Goal: Task Accomplishment & Management: Complete application form

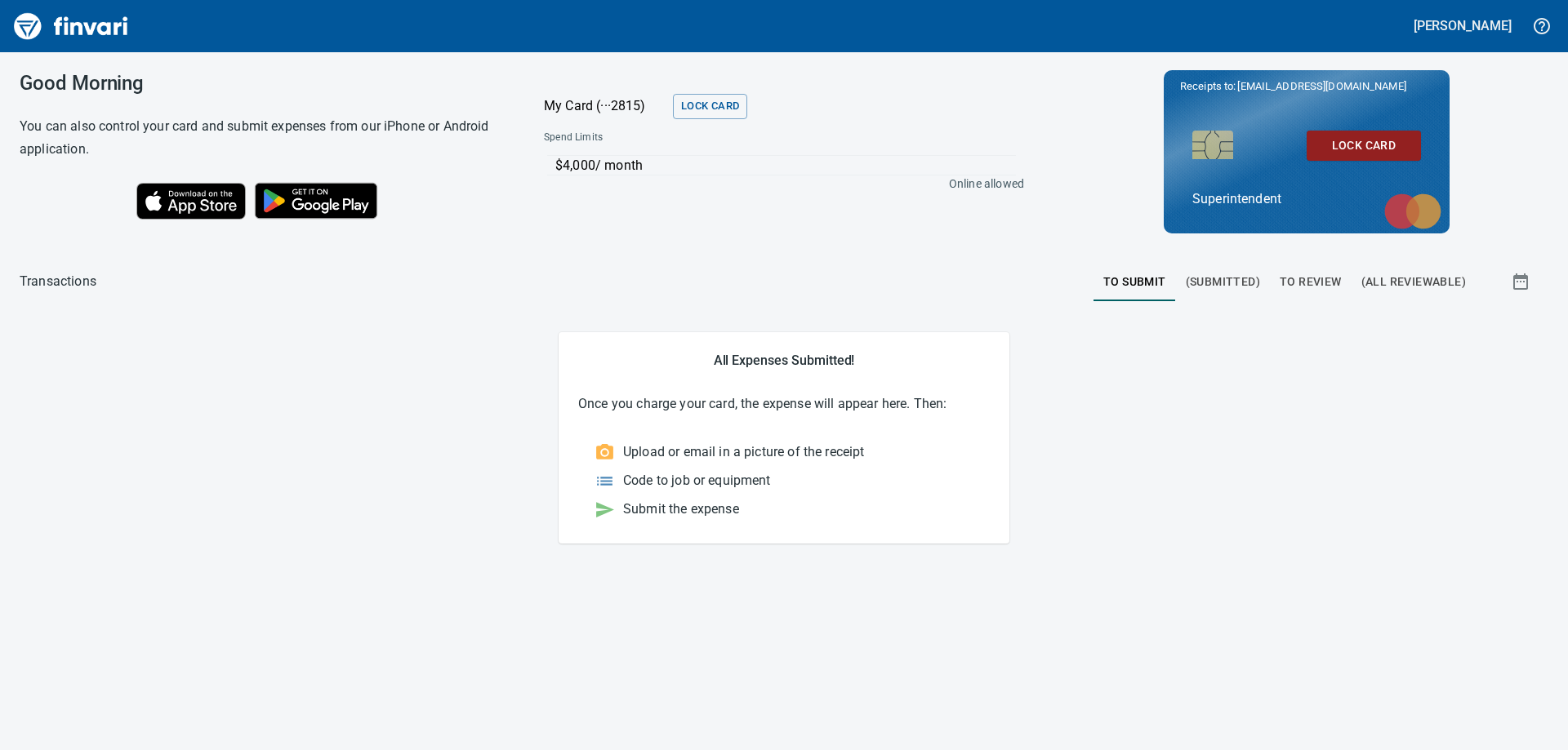
click at [1335, 281] on span "To Review" at bounding box center [1311, 282] width 62 height 20
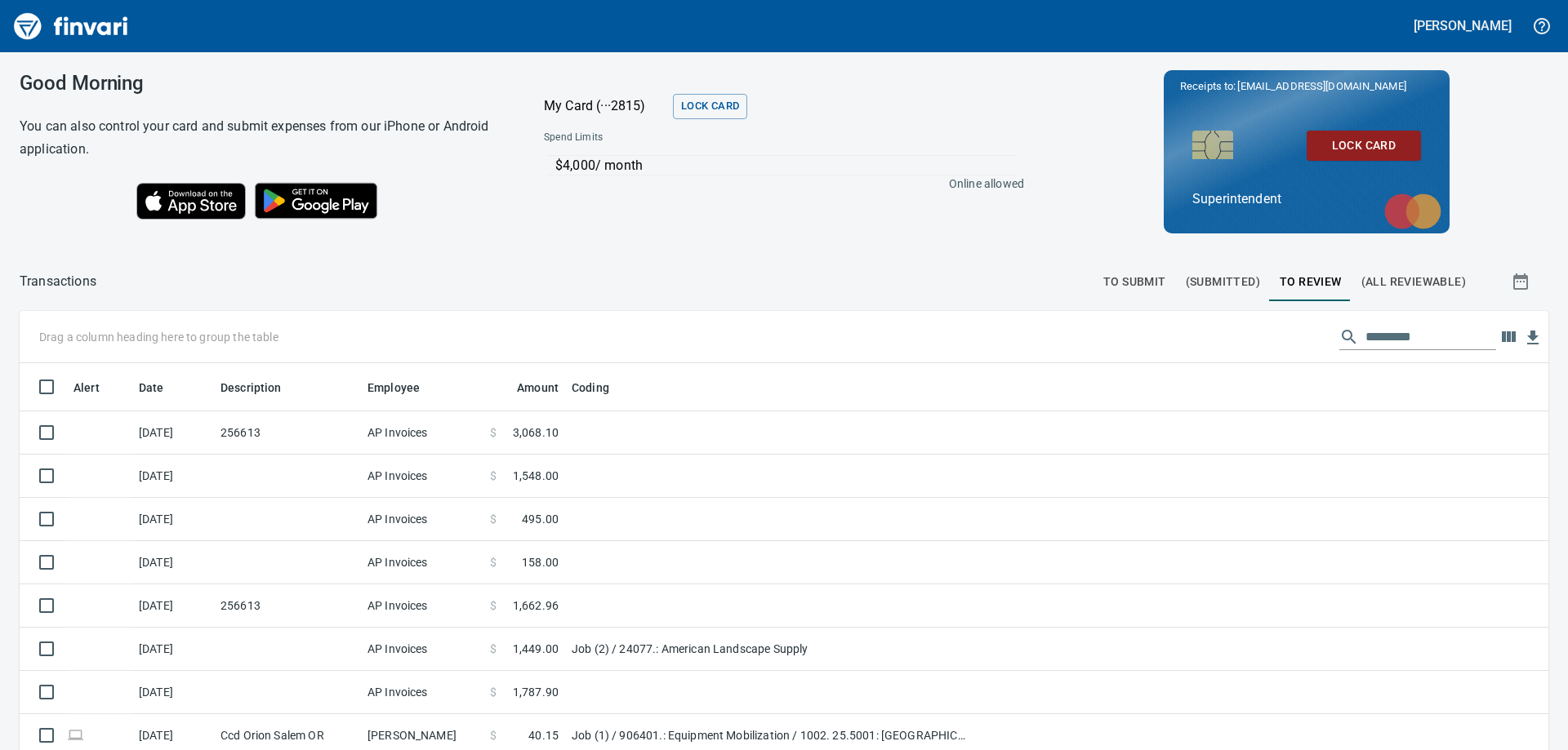
scroll to position [558, 1493]
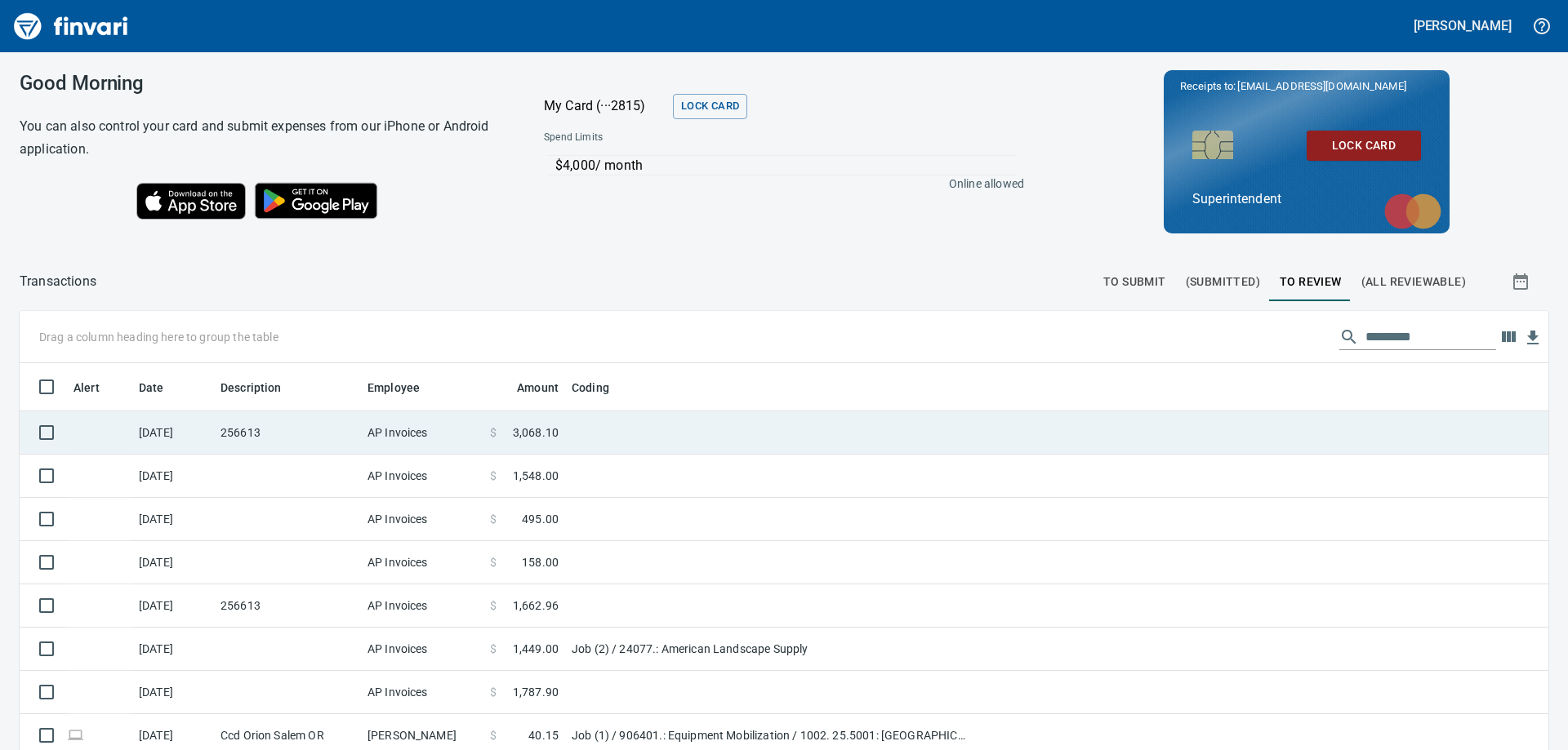
click at [333, 440] on td "256613" at bounding box center [287, 434] width 147 height 44
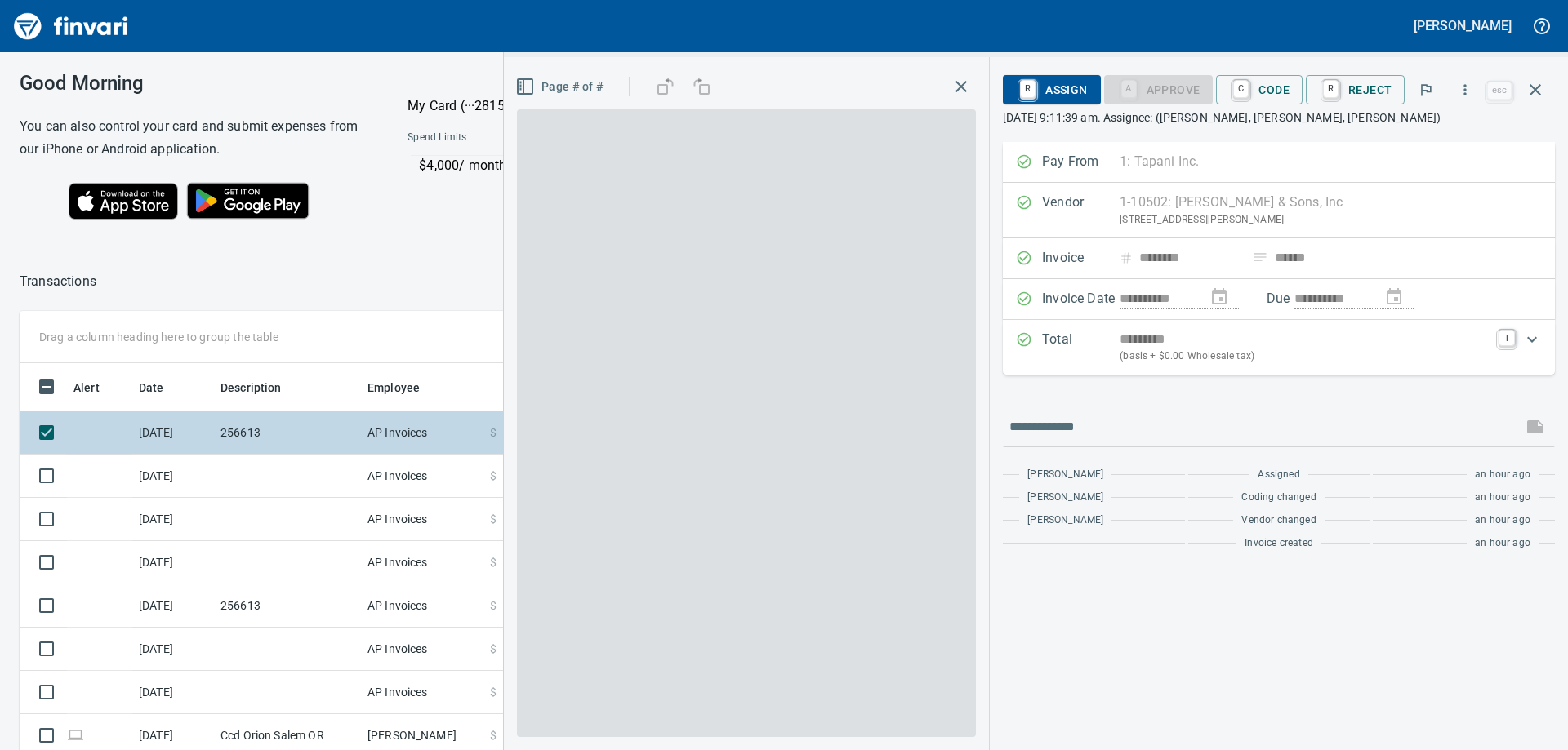
scroll to position [558, 1084]
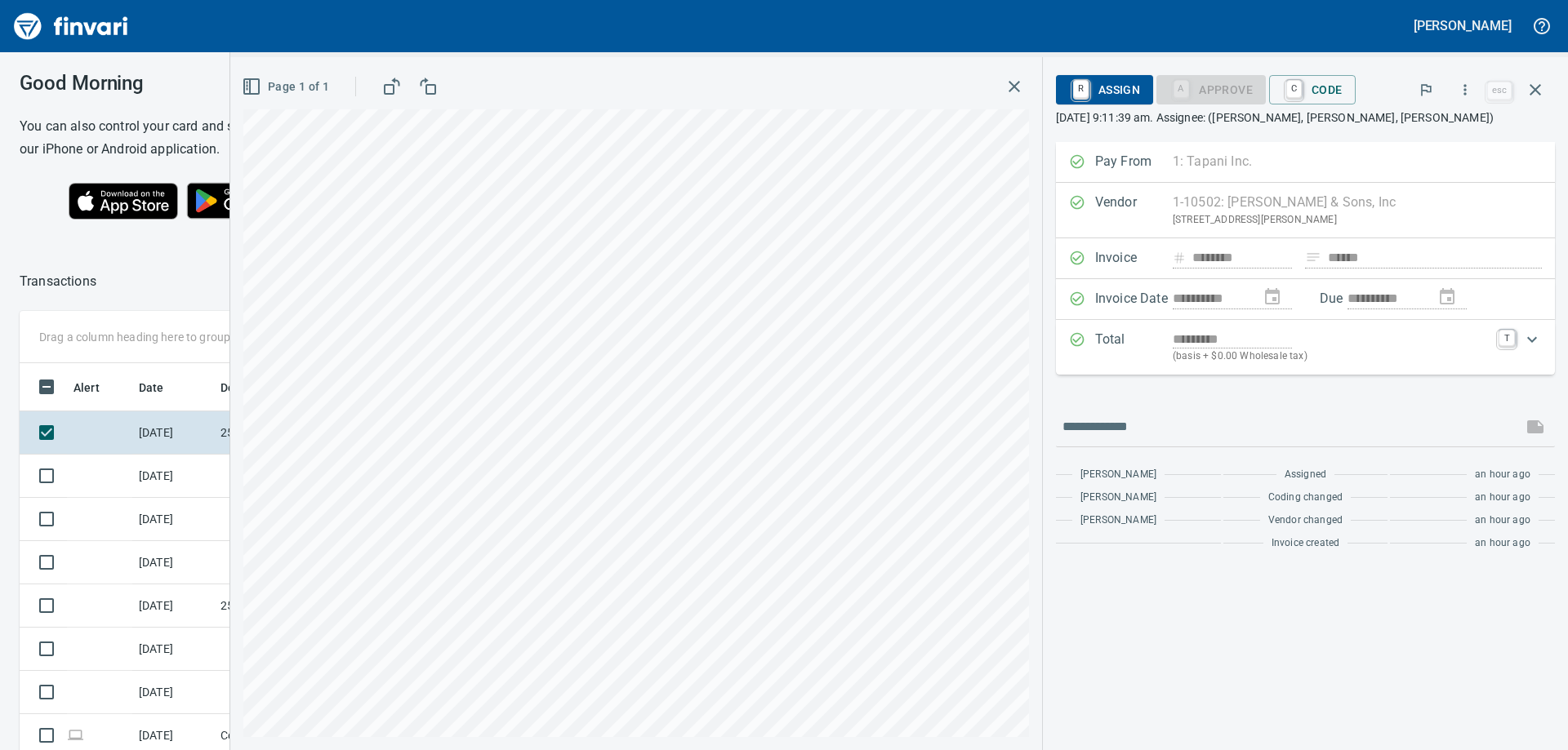
click at [1018, 85] on icon "button" at bounding box center [1015, 86] width 20 height 20
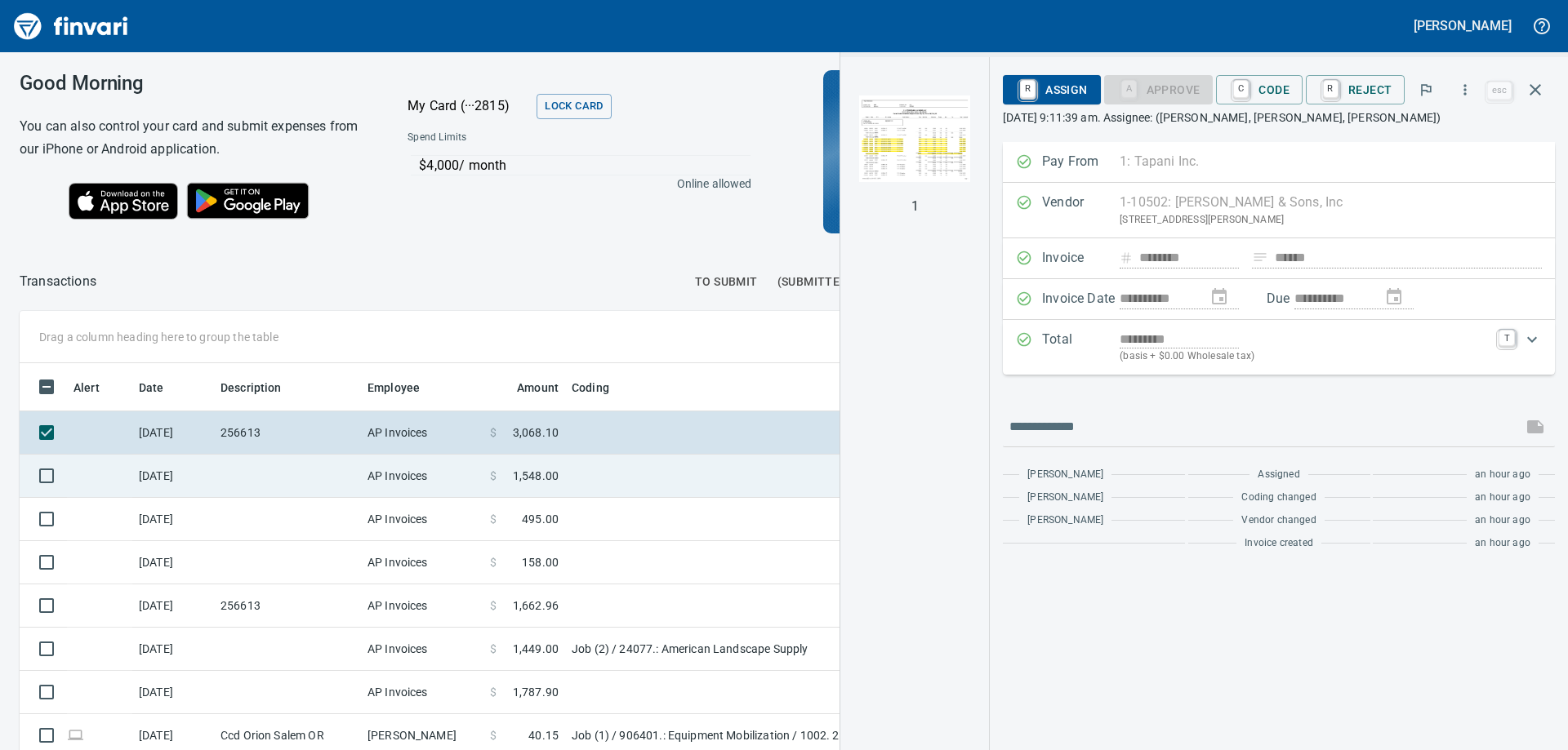
click at [284, 480] on td at bounding box center [287, 476] width 147 height 44
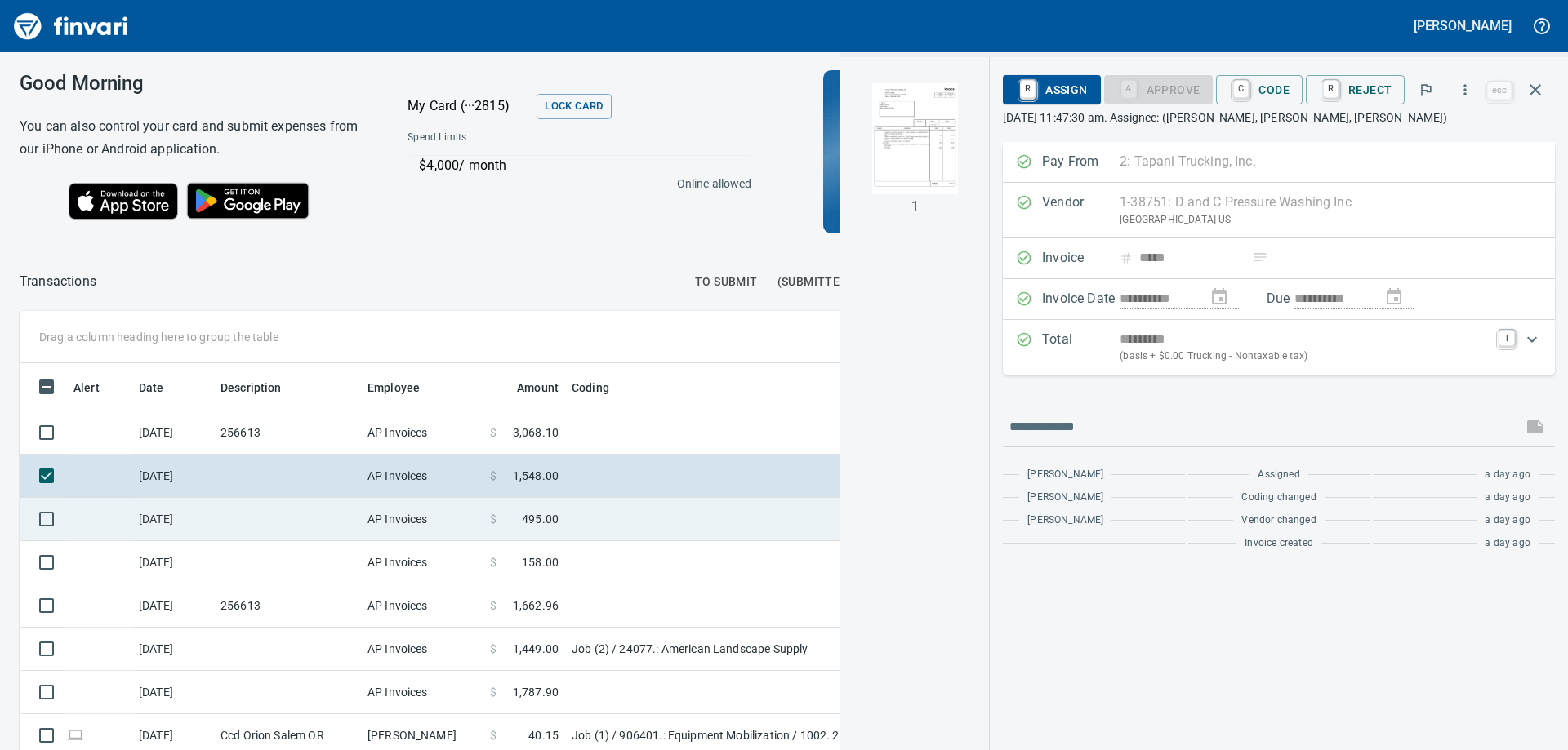
click at [305, 513] on td at bounding box center [287, 520] width 147 height 44
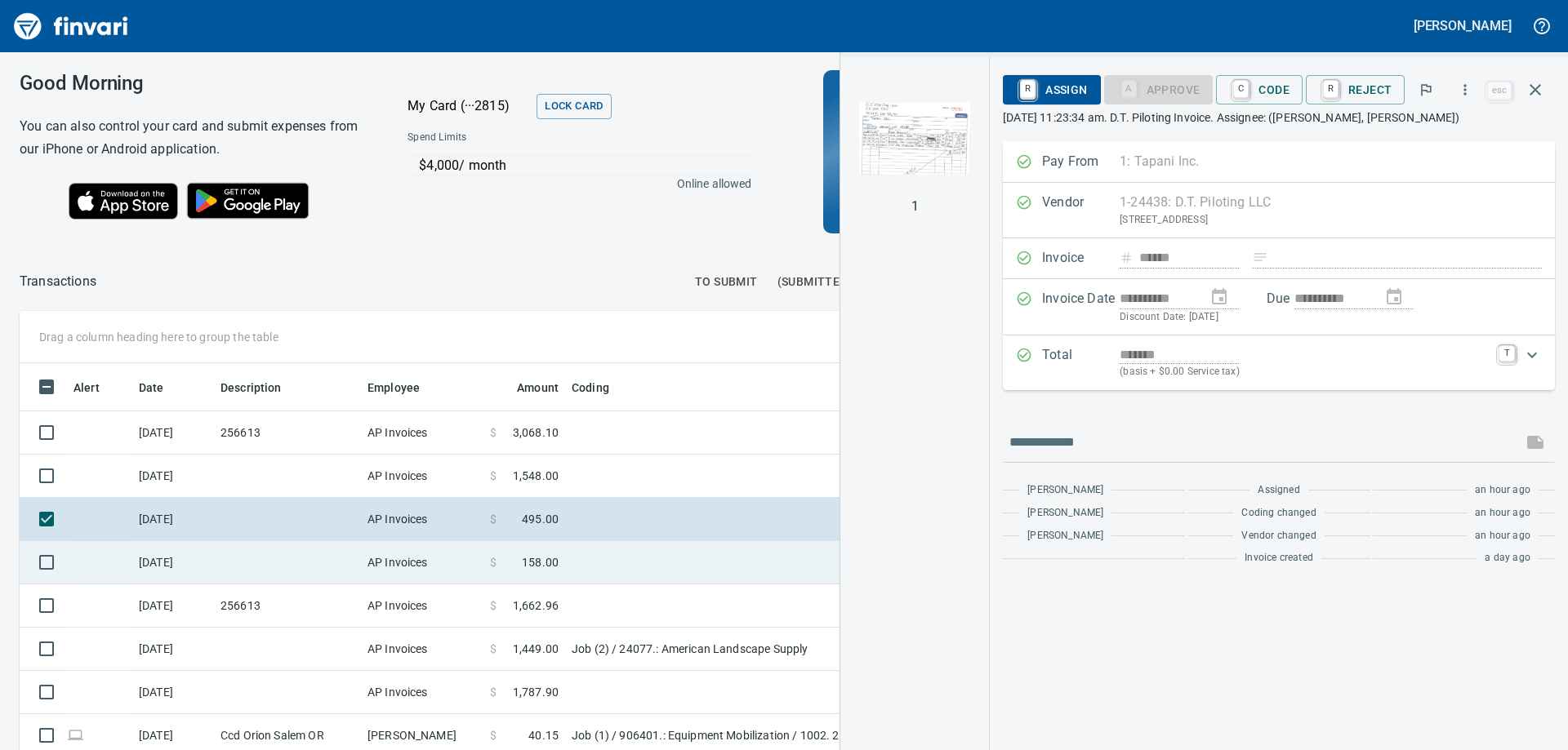
click at [292, 556] on td at bounding box center [287, 563] width 147 height 44
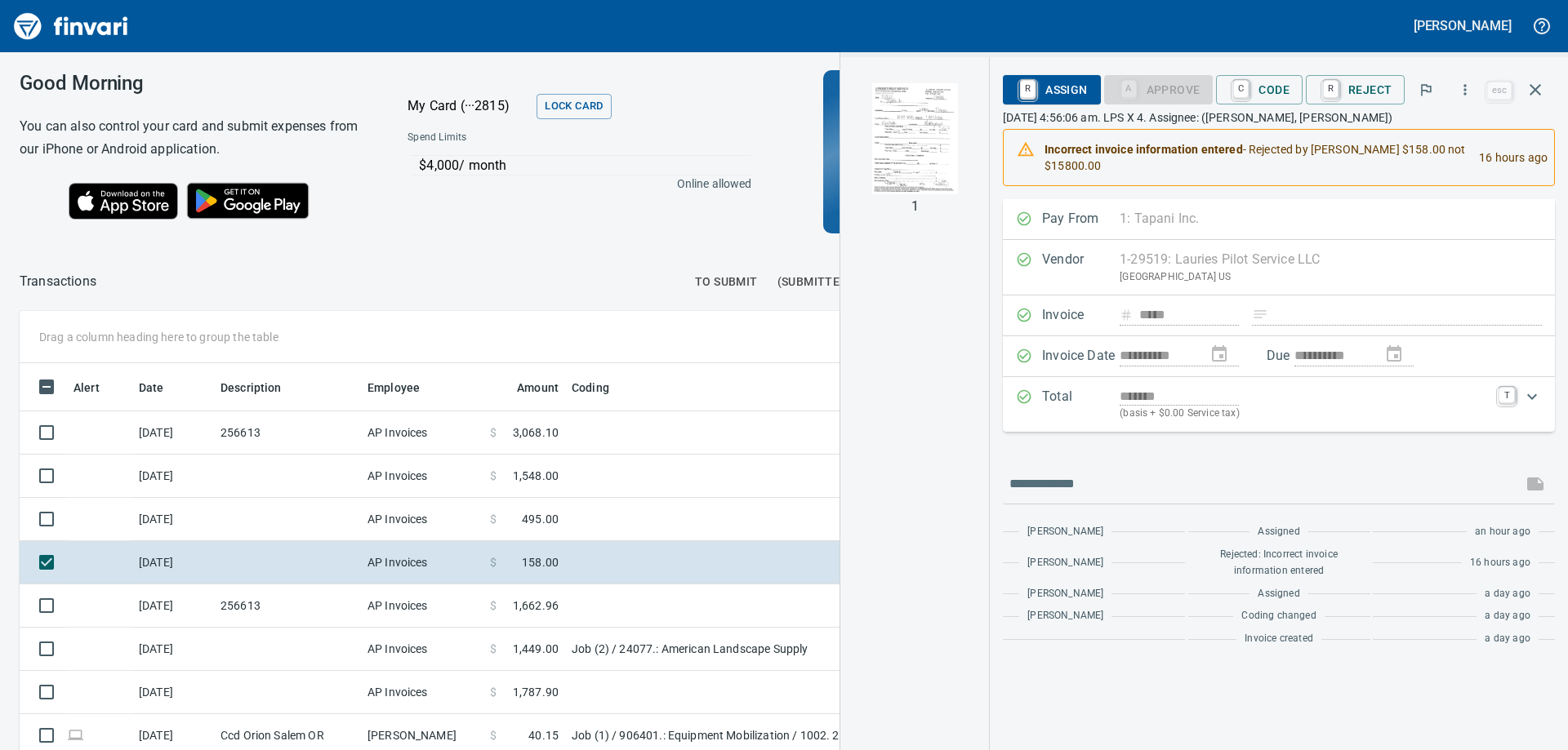
click at [924, 112] on img "button" at bounding box center [915, 139] width 111 height 111
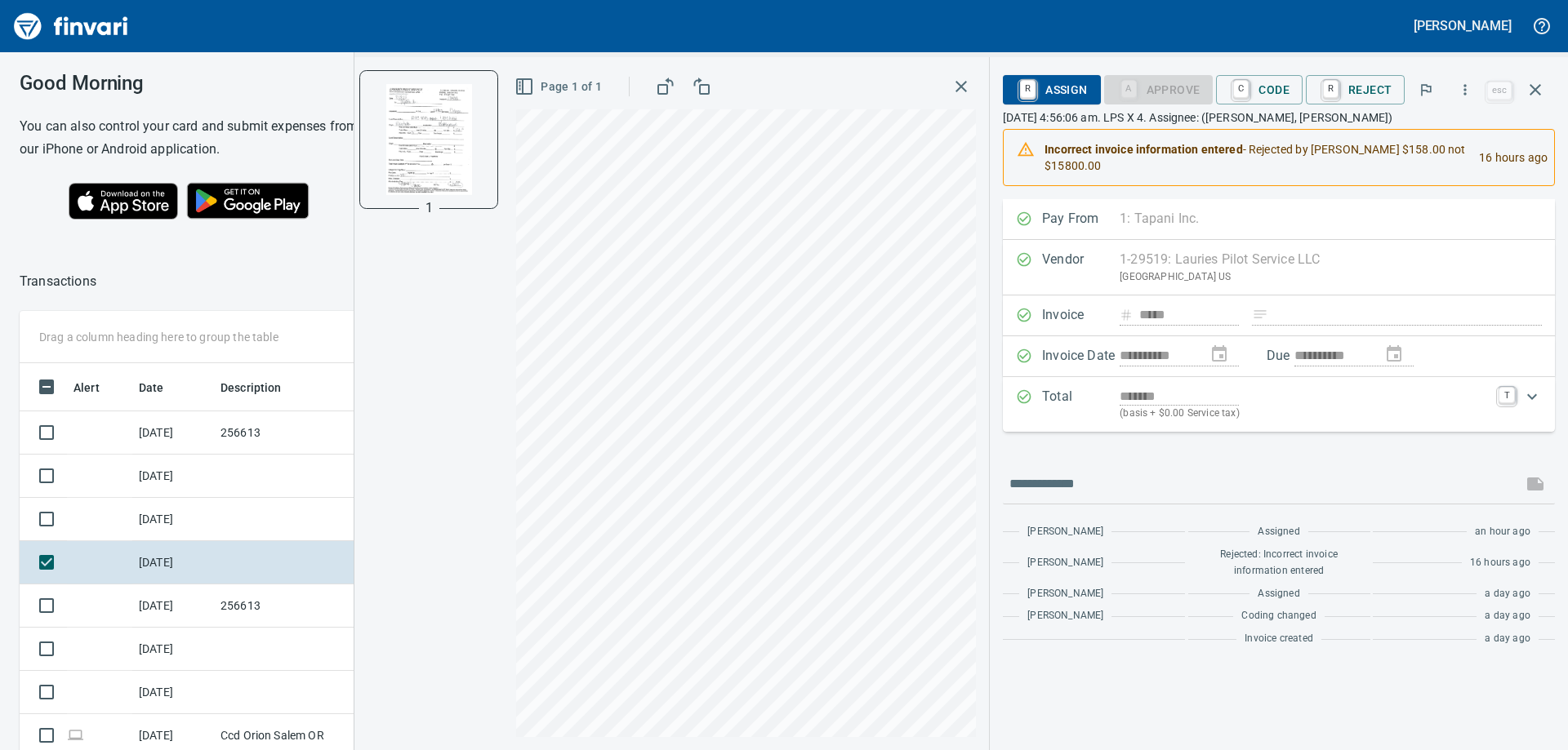
click at [969, 87] on icon "button" at bounding box center [961, 86] width 20 height 20
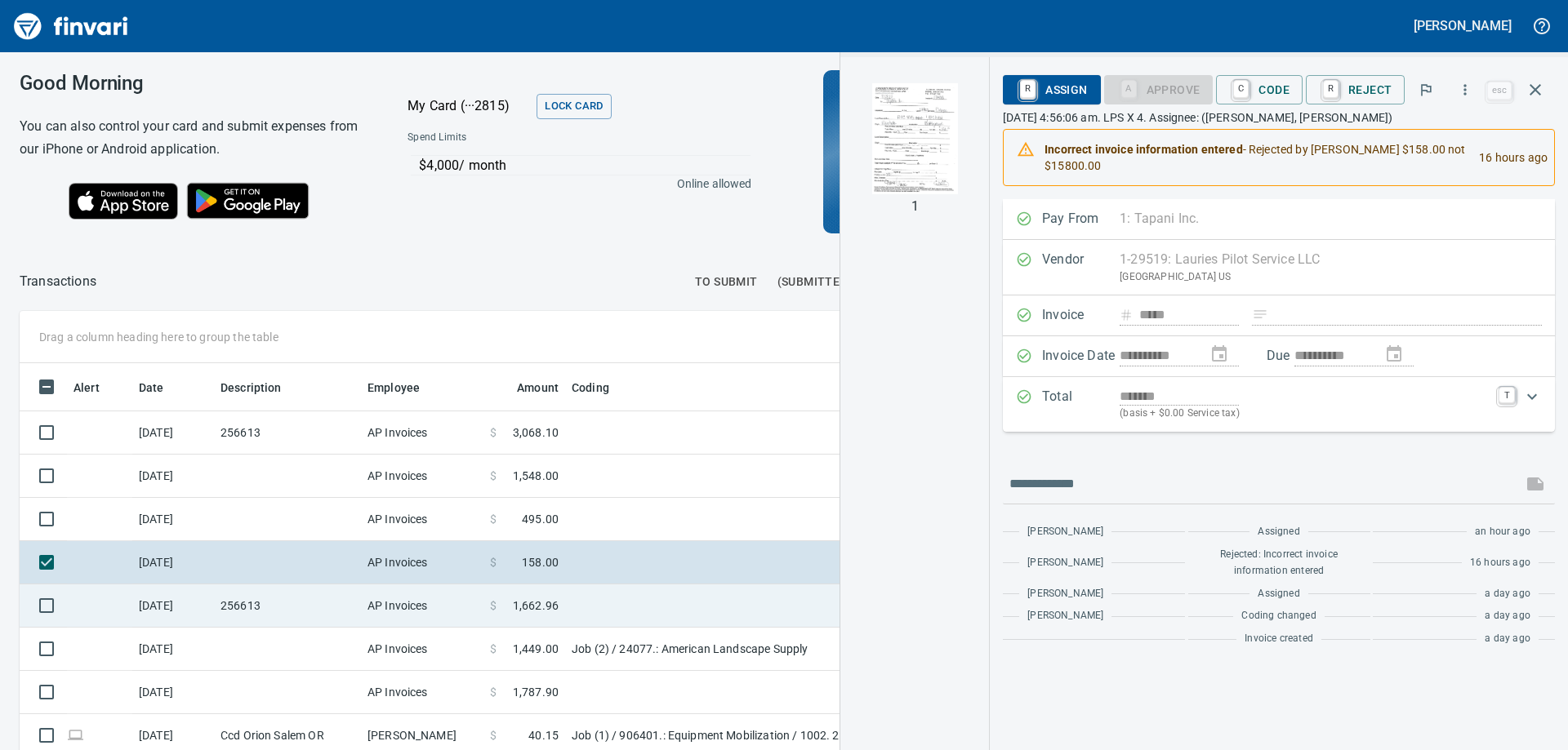
click at [281, 612] on td "256613" at bounding box center [287, 606] width 147 height 44
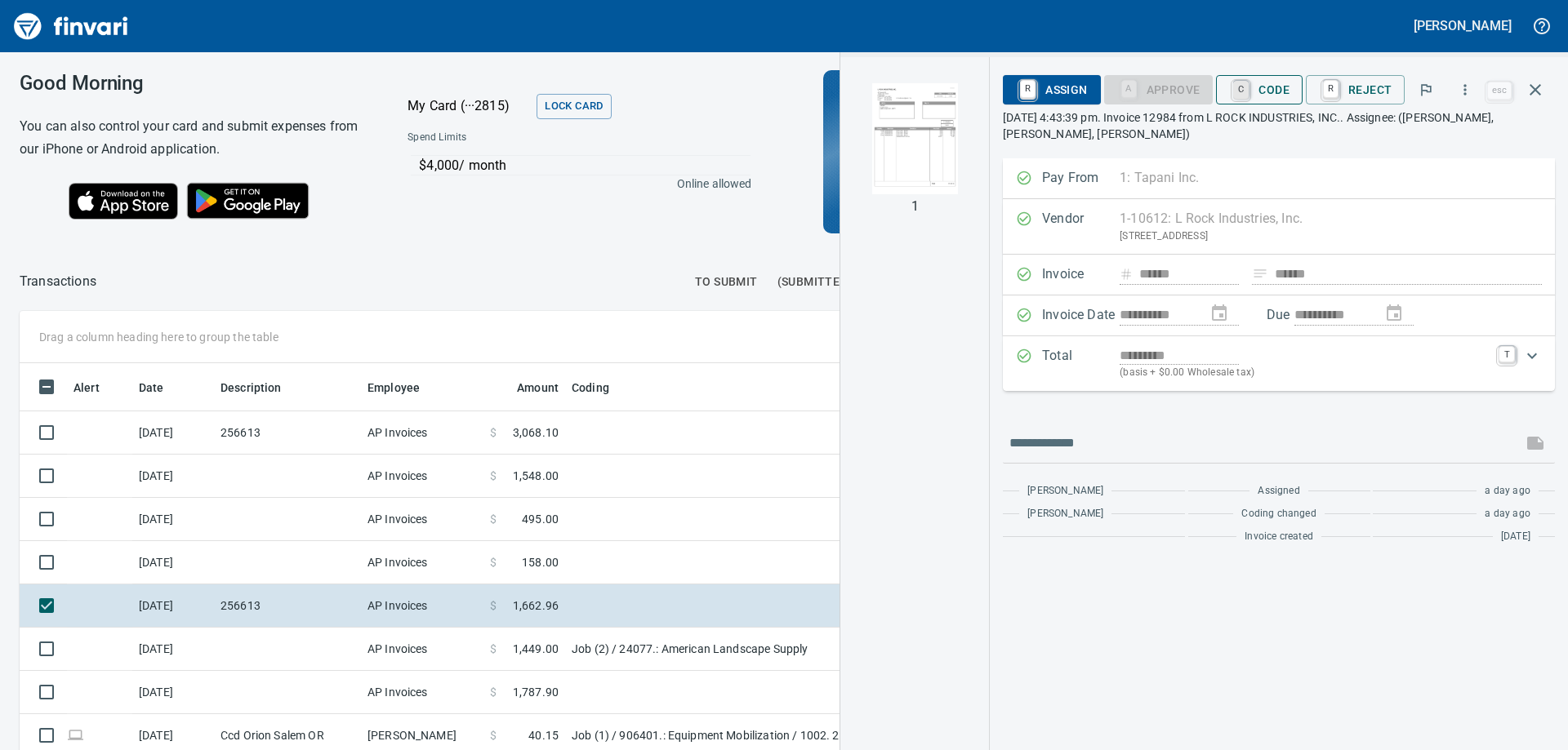
click at [1241, 89] on link "C" at bounding box center [1241, 90] width 15 height 18
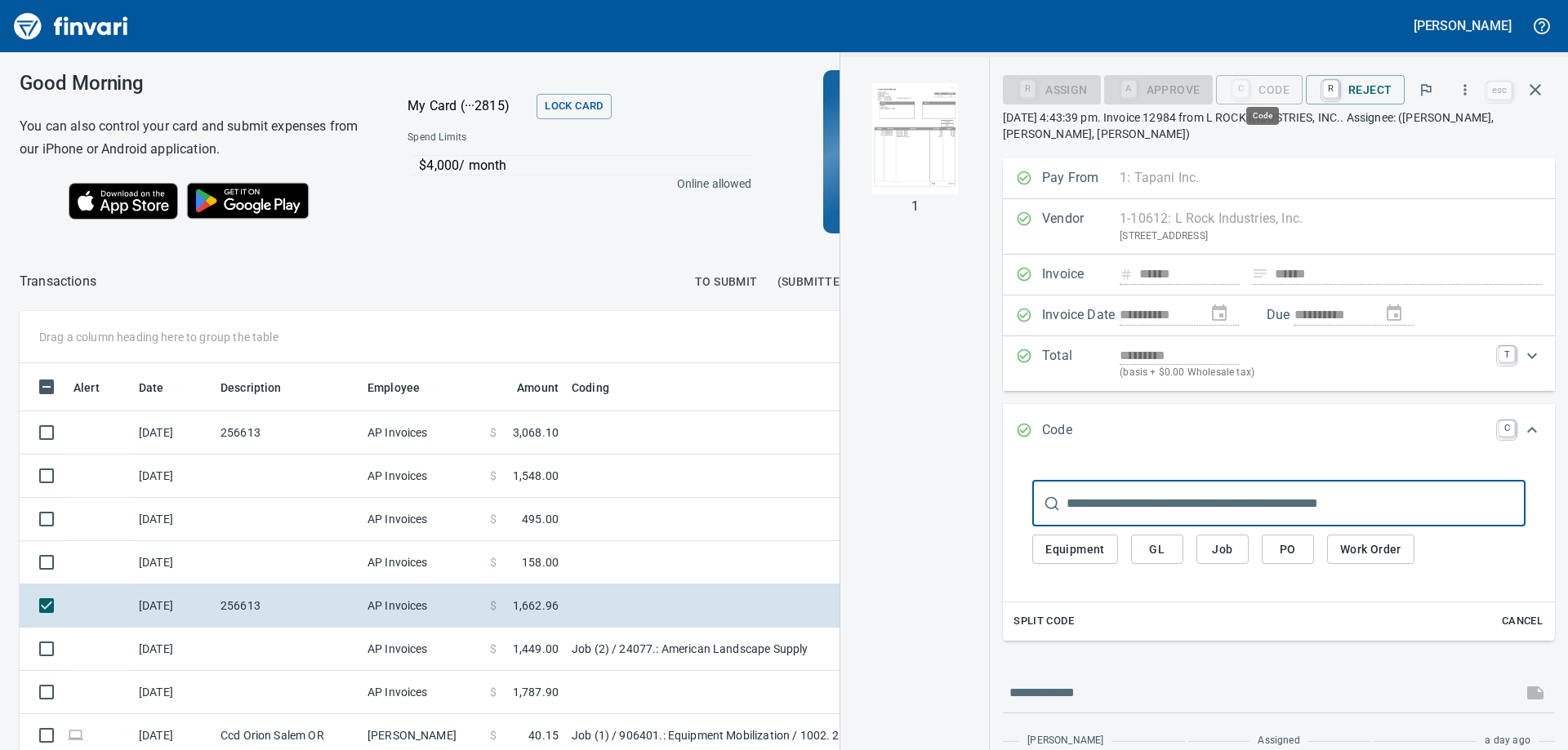
scroll to position [558, 1084]
click at [1211, 553] on span "Job" at bounding box center [1222, 550] width 26 height 20
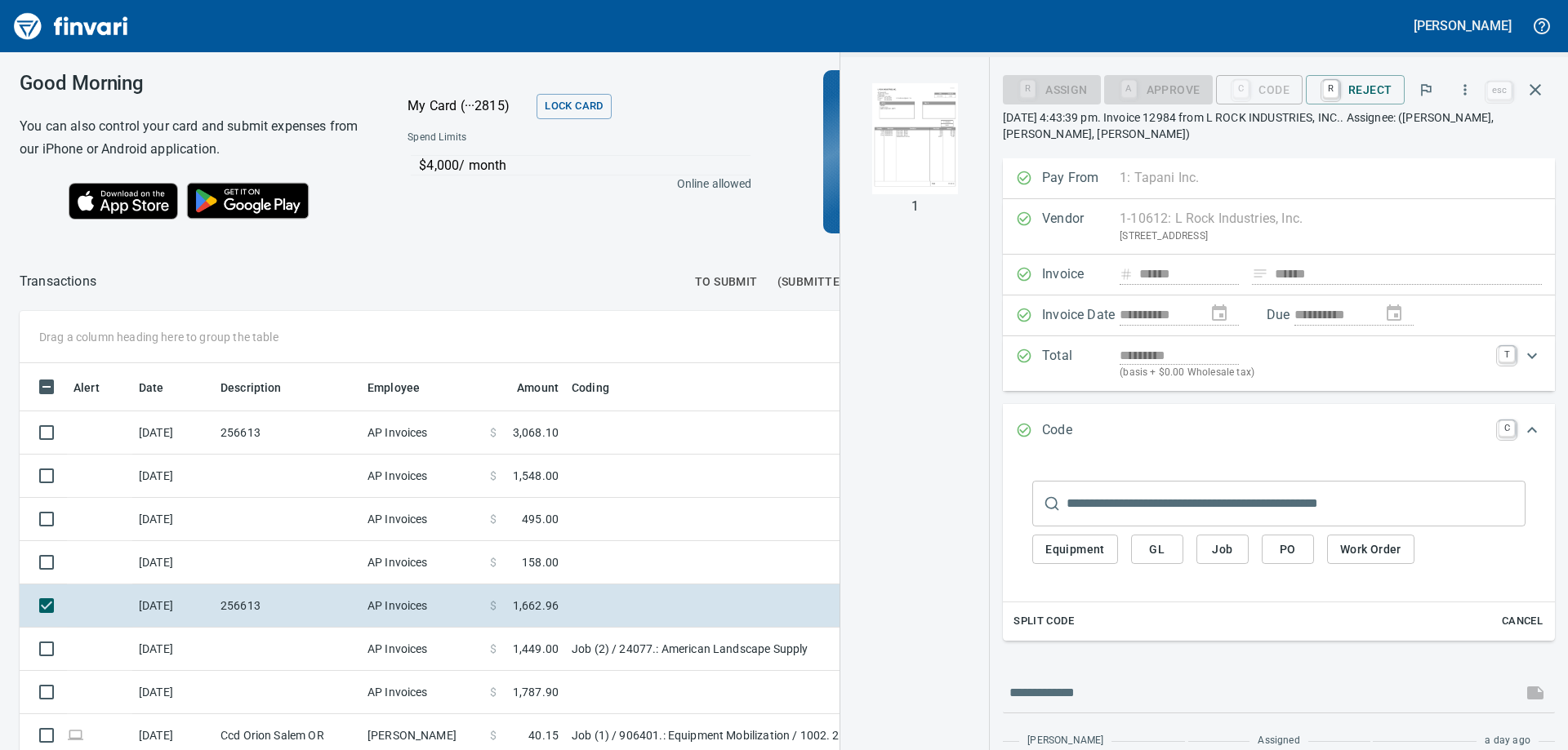
type input "**********"
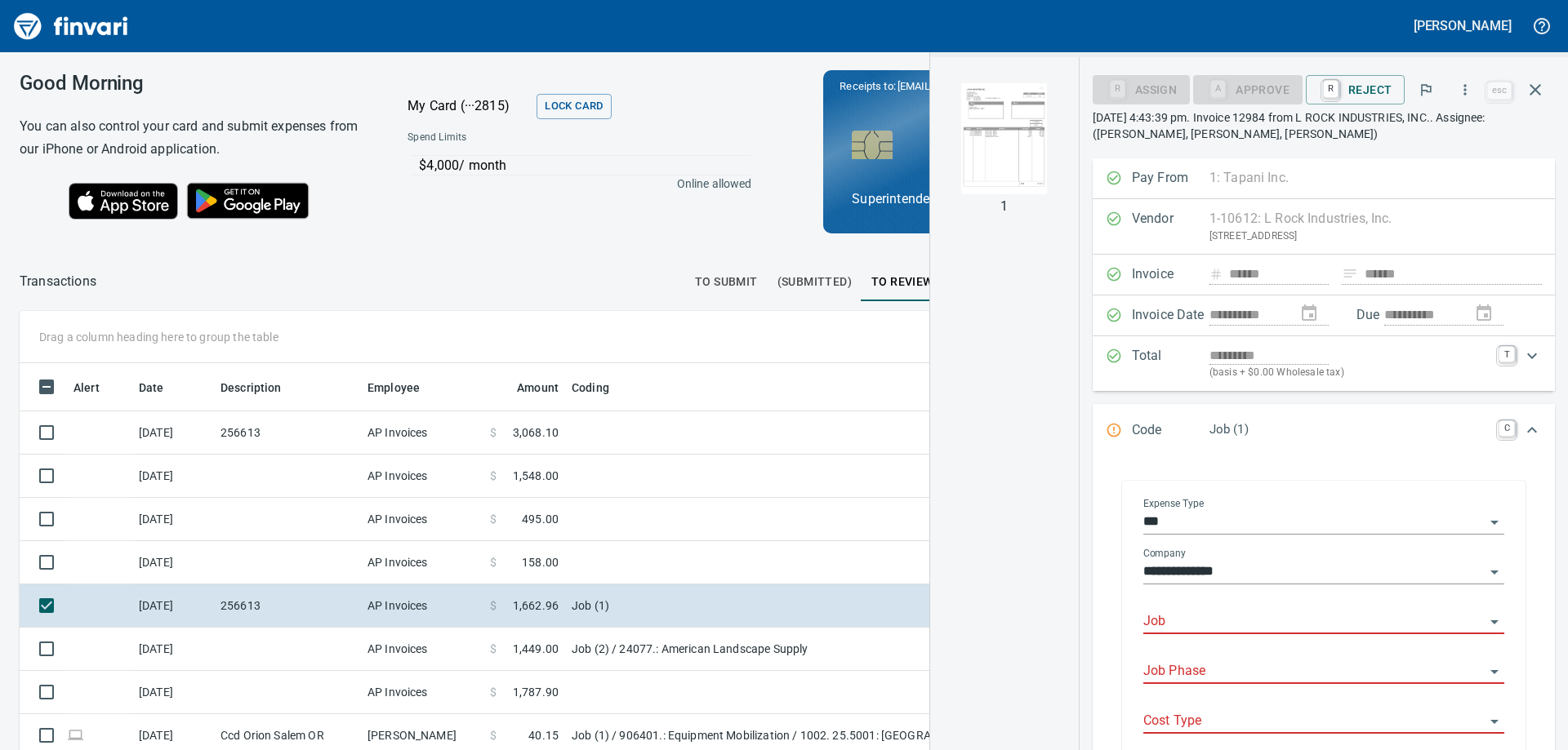
click at [1217, 607] on div "Job" at bounding box center [1323, 615] width 361 height 36
click at [1249, 668] on li "256613.: [GEOGRAPHIC_DATA]" at bounding box center [1319, 664] width 347 height 39
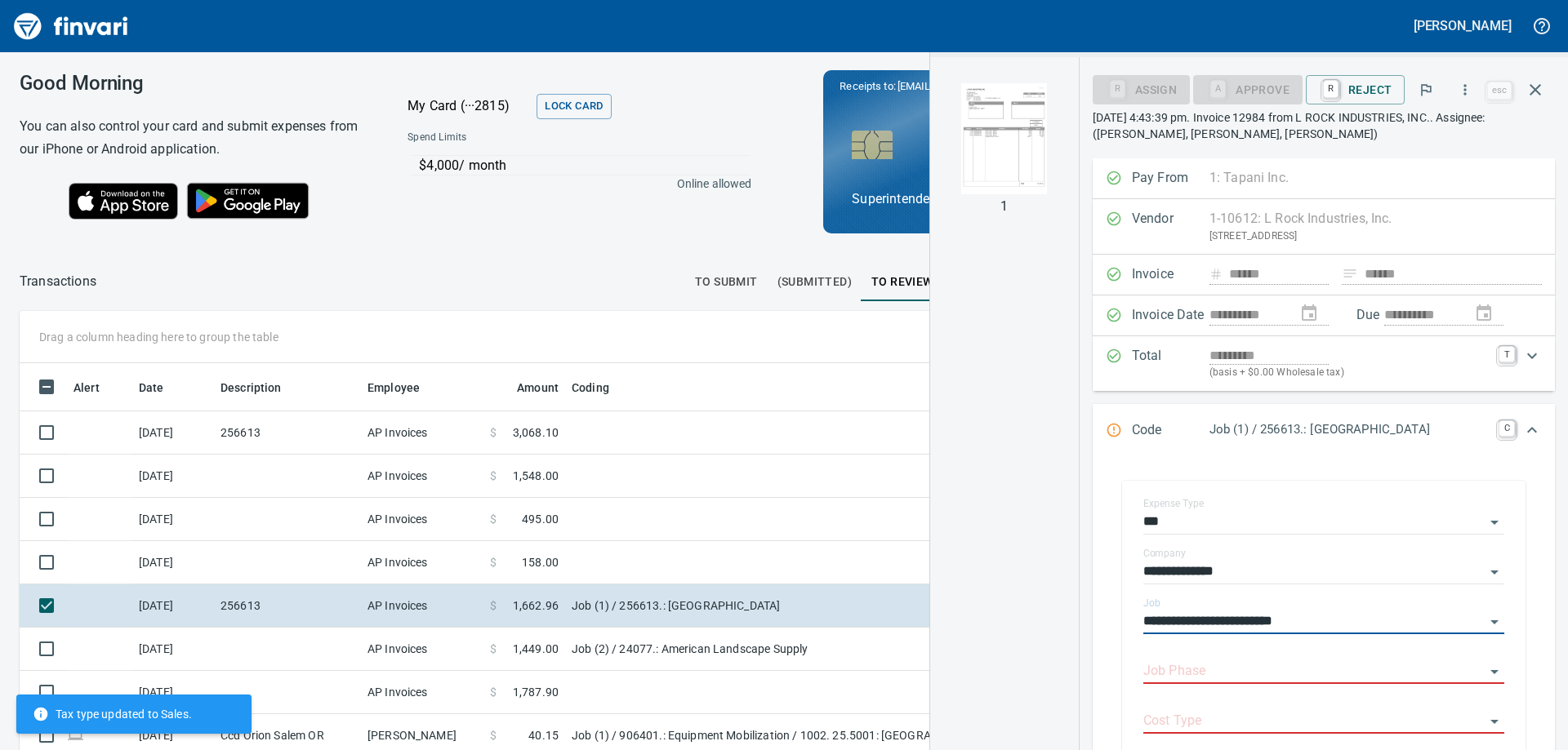
scroll to position [235, 0]
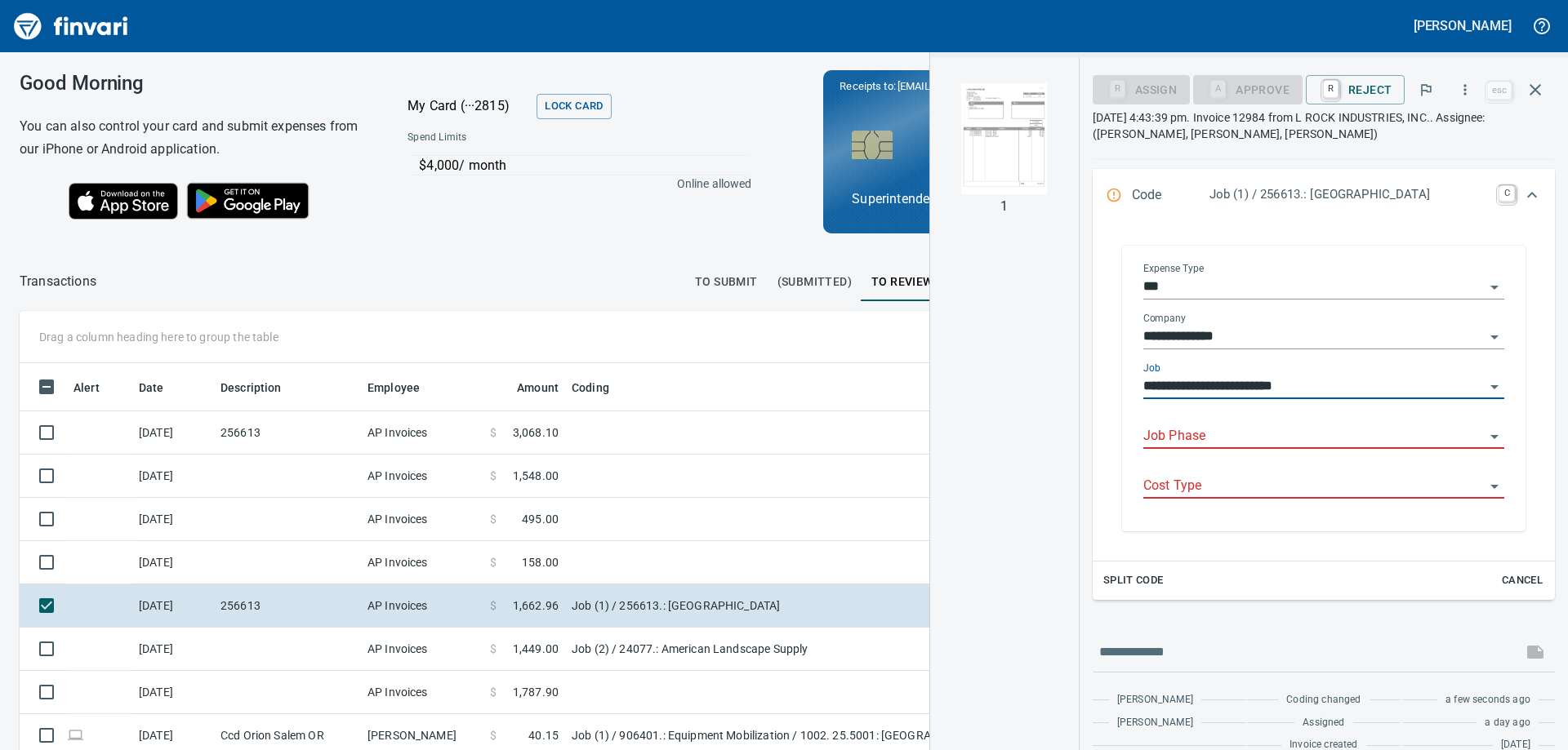
type input "**********"
click at [1326, 438] on input "Job Phase" at bounding box center [1313, 436] width 341 height 23
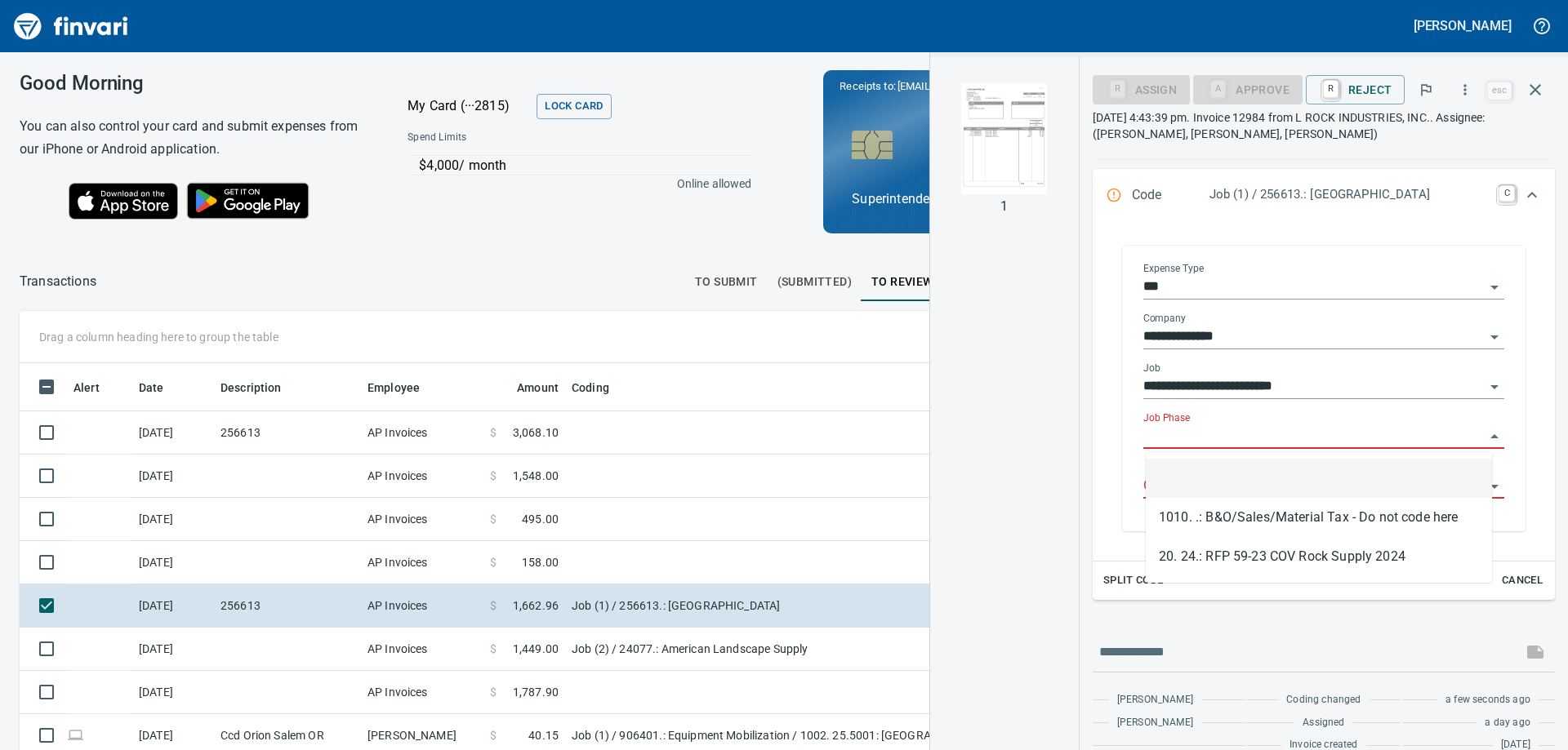
scroll to position [558, 1084]
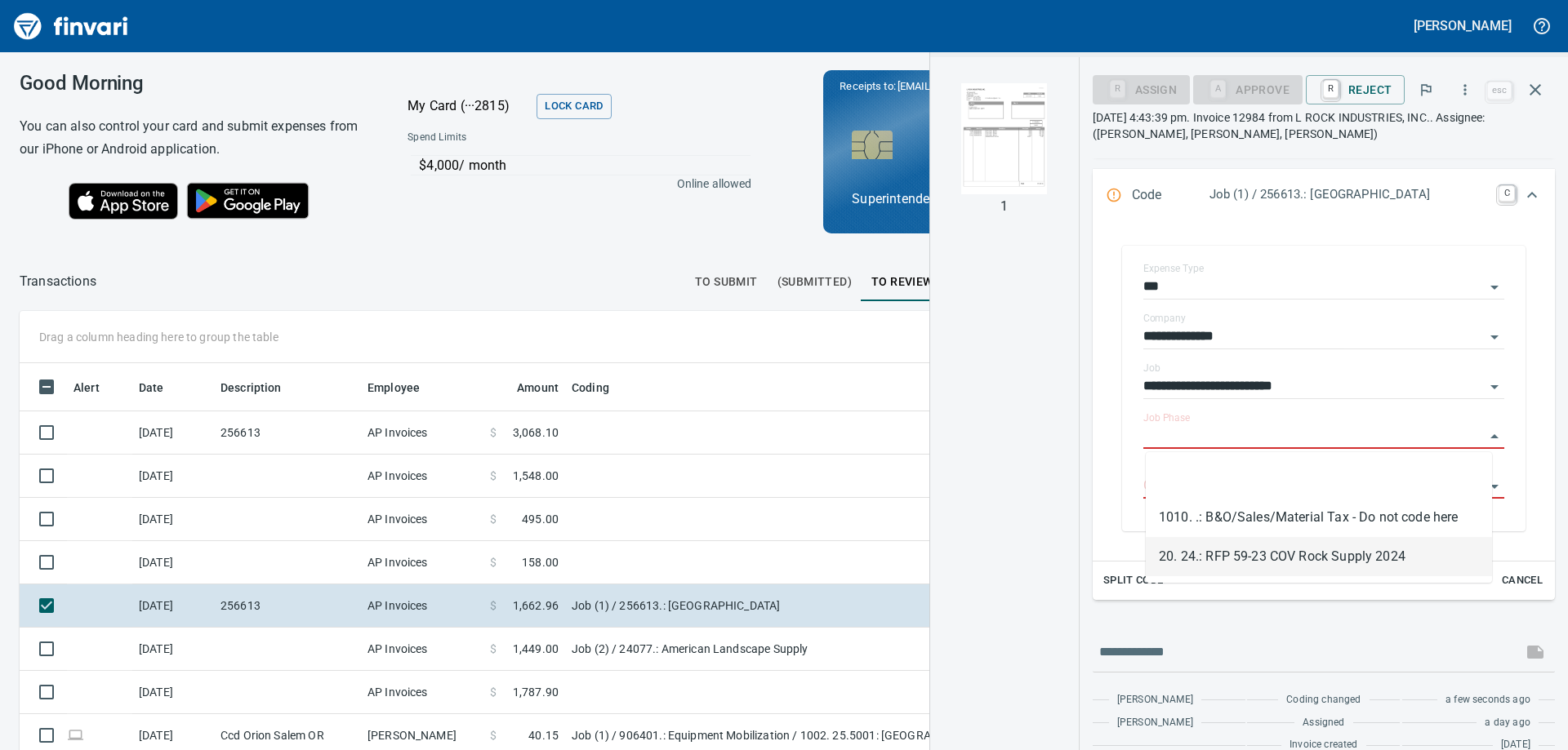
click at [1354, 551] on li "20. 24.: RFP 59-23 COV Rock Supply 2024" at bounding box center [1319, 556] width 347 height 39
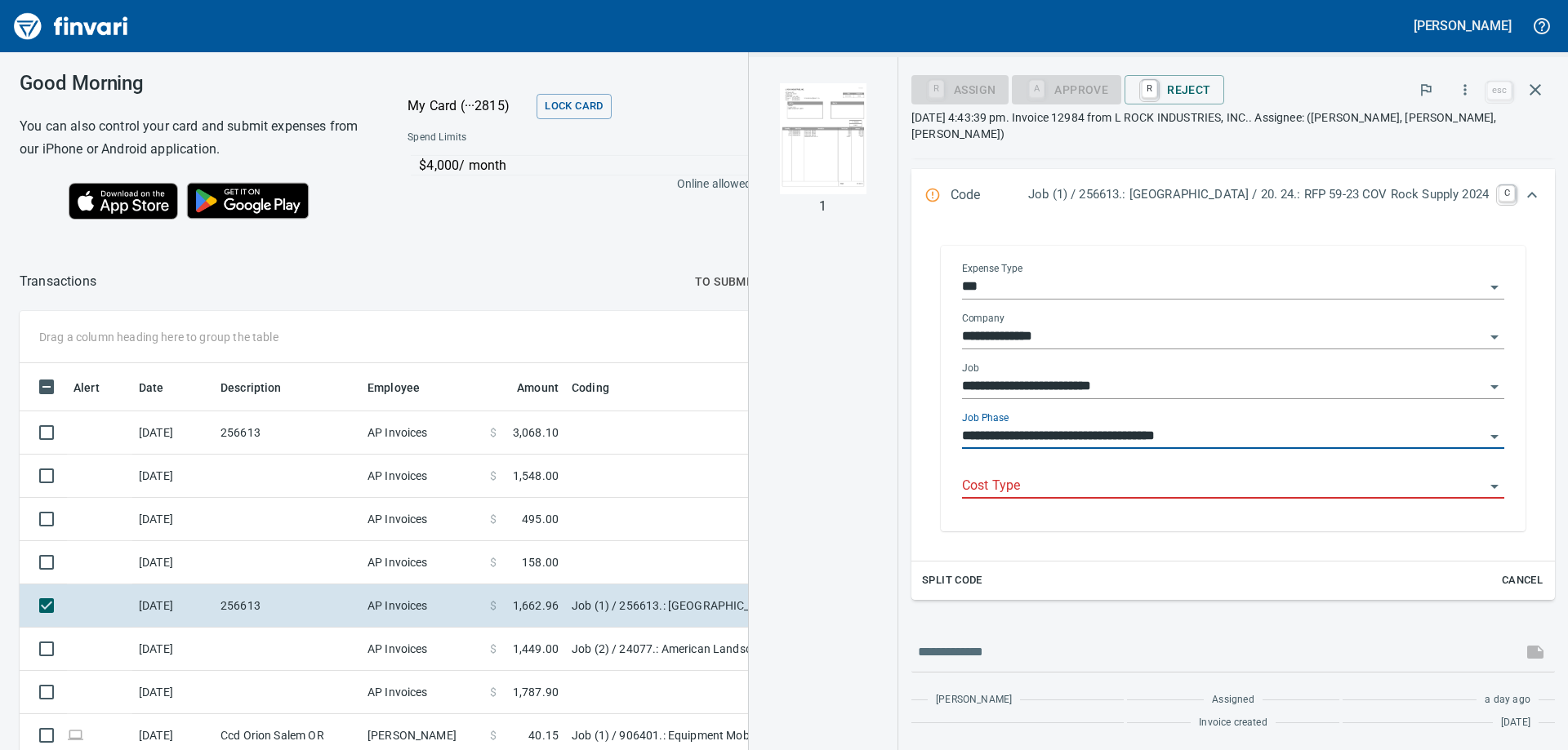
type input "**********"
click at [1314, 491] on div "Cost Type" at bounding box center [1233, 486] width 542 height 50
click at [1320, 475] on input "Cost Type" at bounding box center [1223, 486] width 523 height 23
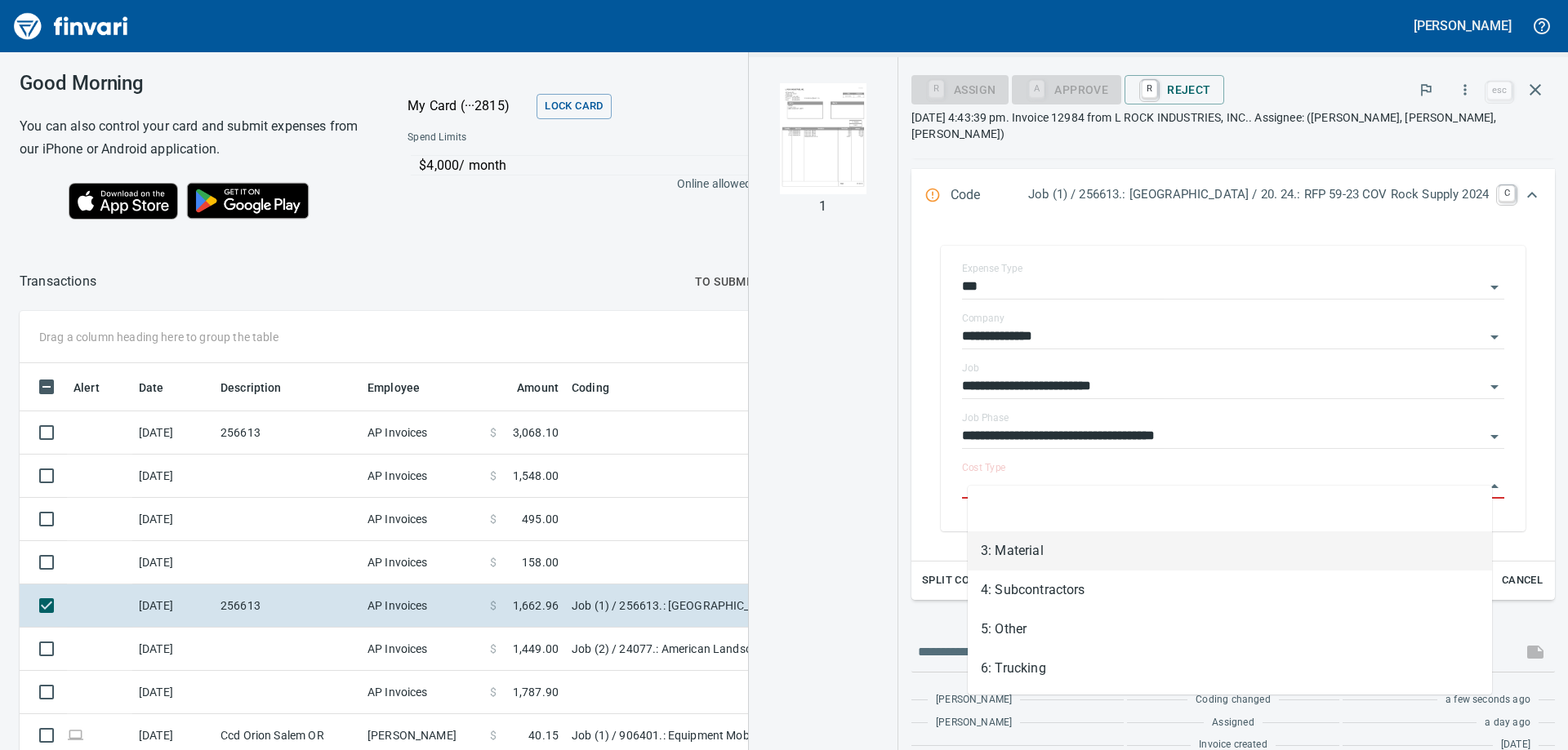
click at [1047, 548] on li "3: Material" at bounding box center [1230, 551] width 525 height 39
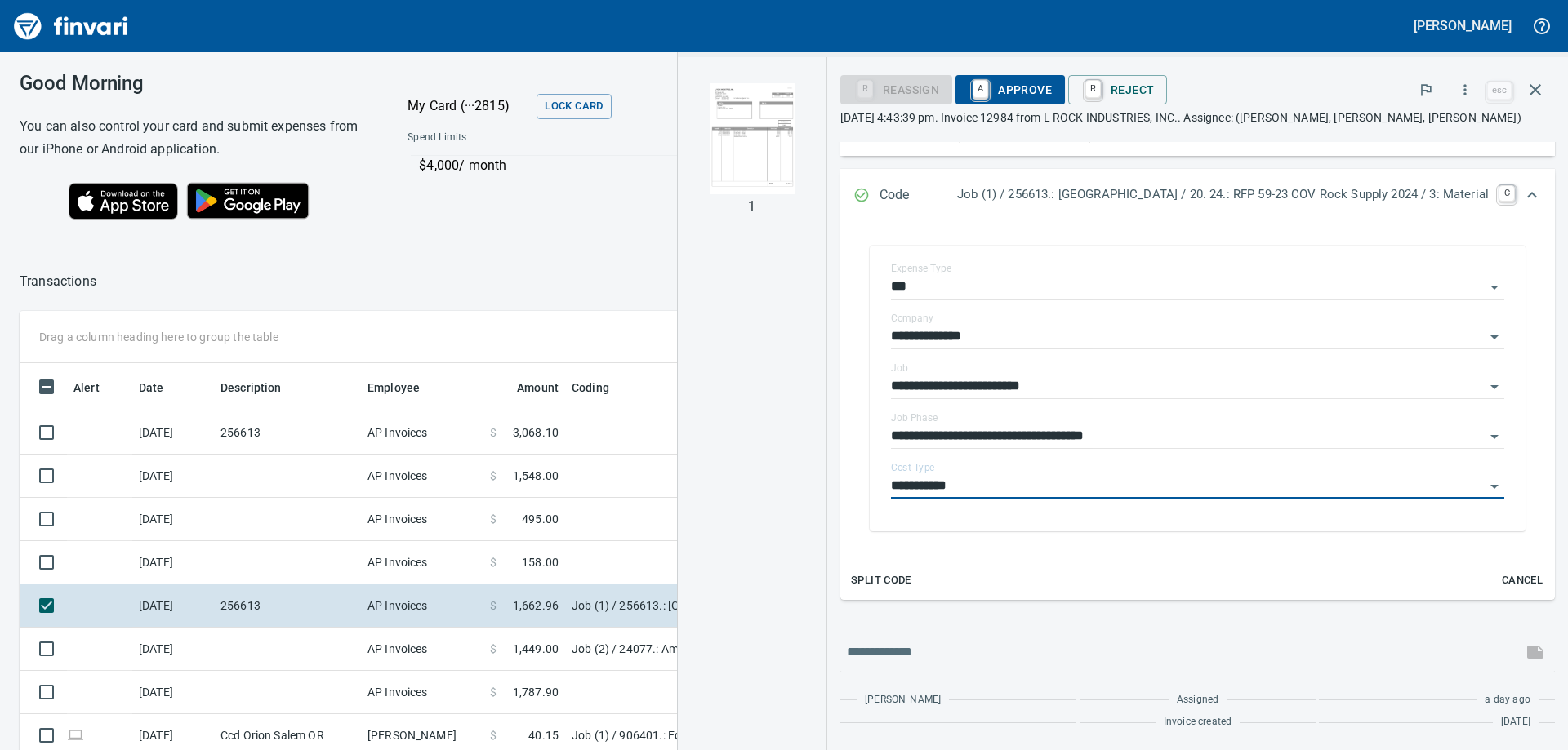
type input "**********"
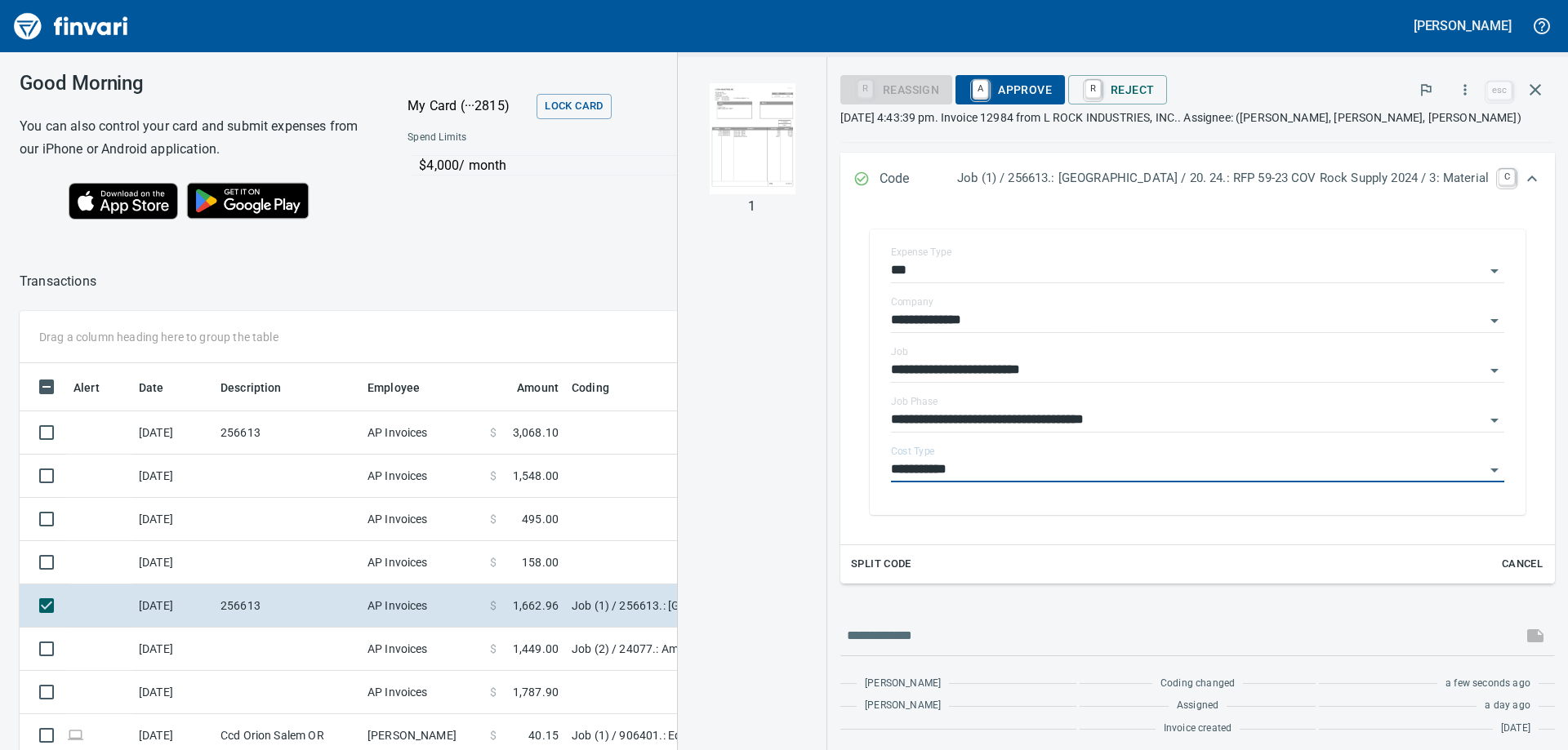
click at [756, 160] on img "button" at bounding box center [752, 139] width 111 height 111
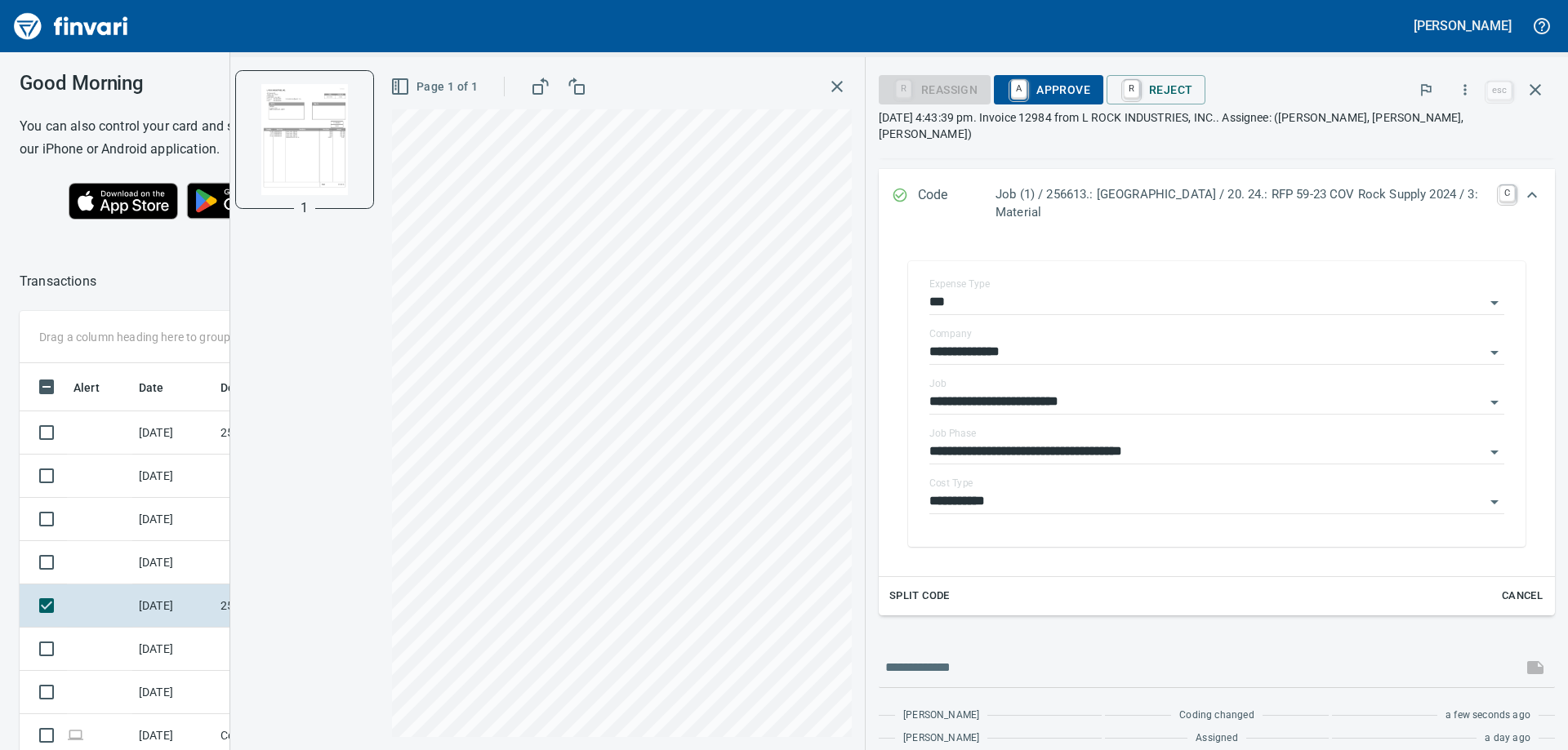
click at [1051, 85] on span "A Approve" at bounding box center [1049, 90] width 84 height 28
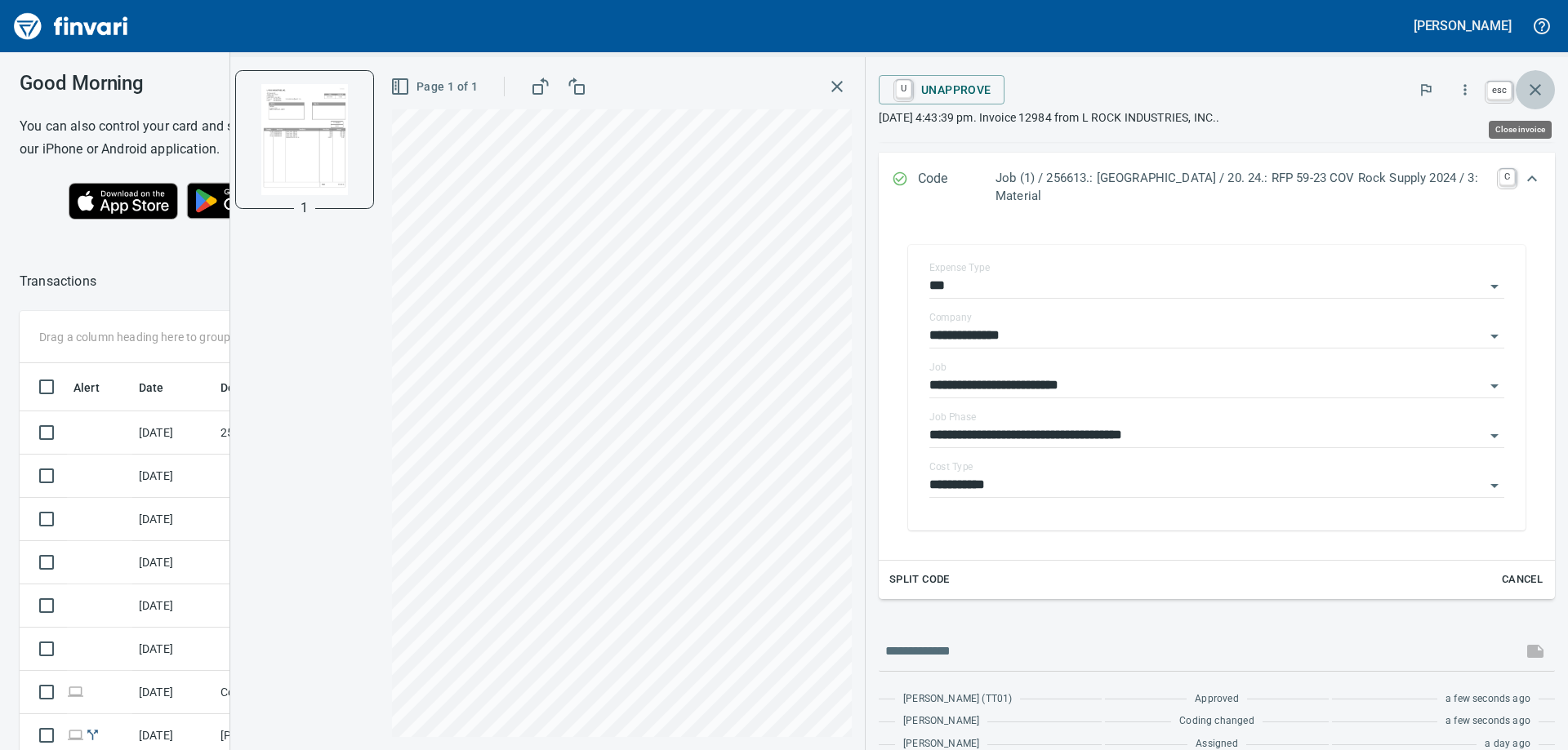
scroll to position [558, 1084]
click at [1537, 91] on icon "button" at bounding box center [1535, 90] width 12 height 12
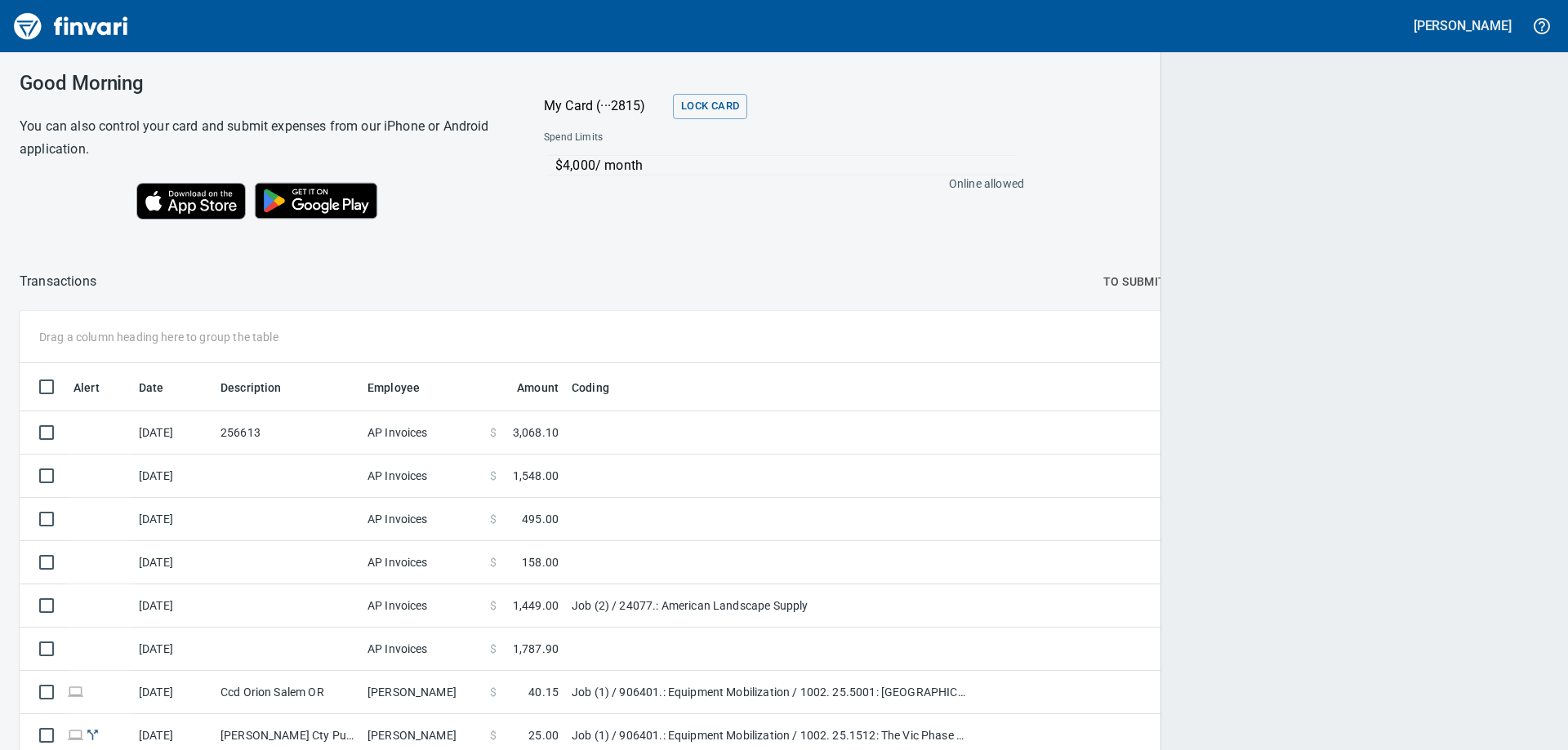
scroll to position [558, 1489]
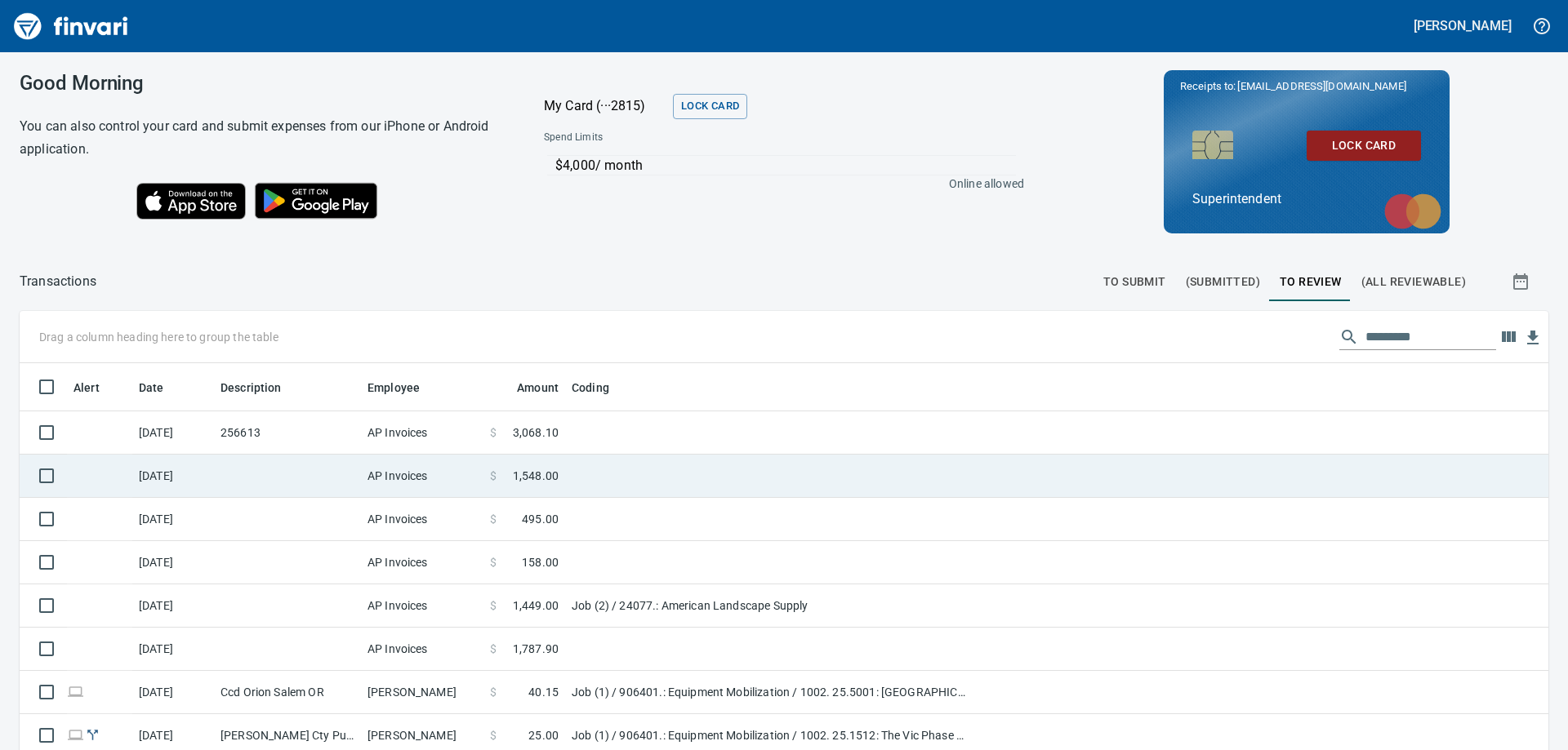
click at [204, 465] on td "[DATE]" at bounding box center [174, 476] width 82 height 44
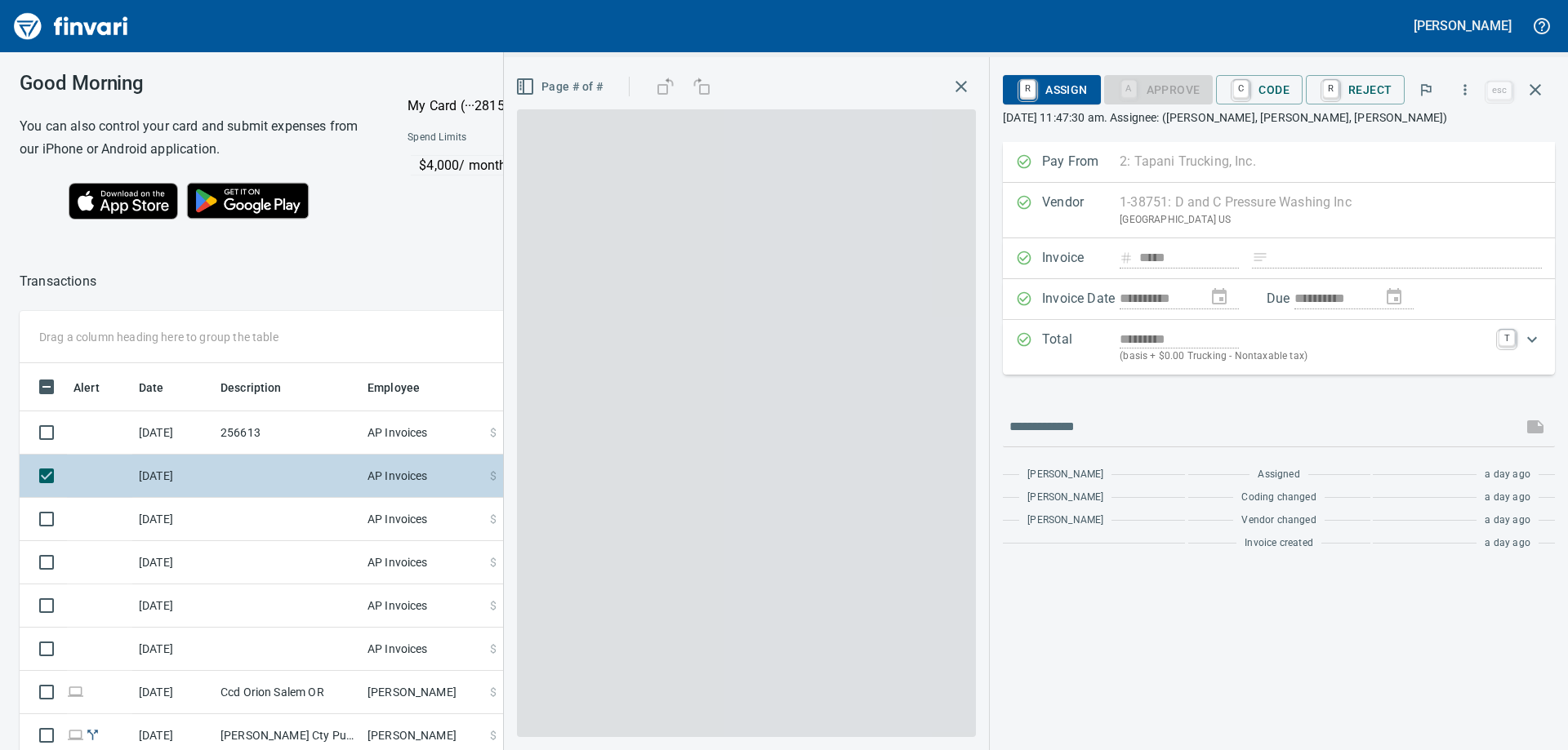
scroll to position [558, 1084]
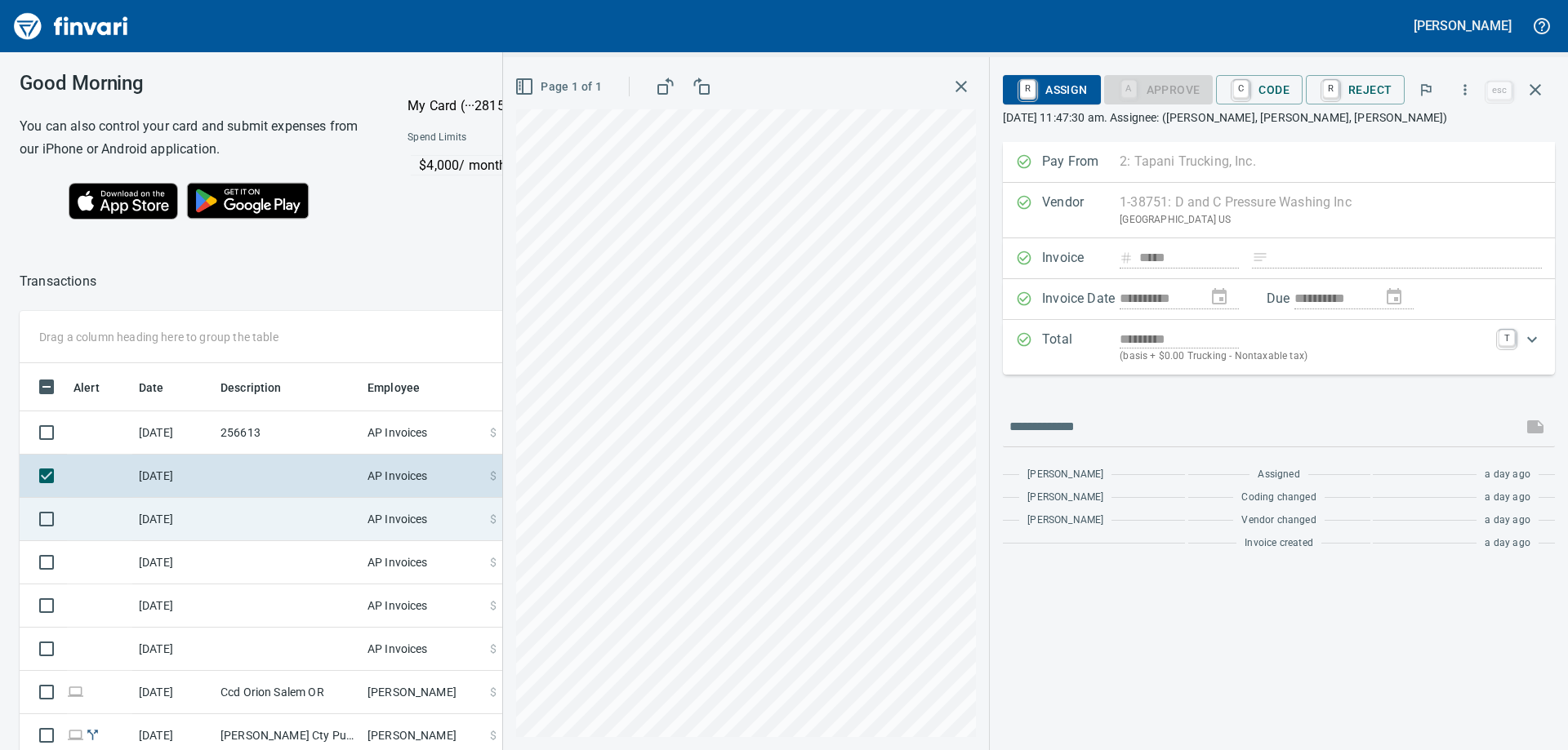
click at [256, 522] on td at bounding box center [287, 520] width 147 height 44
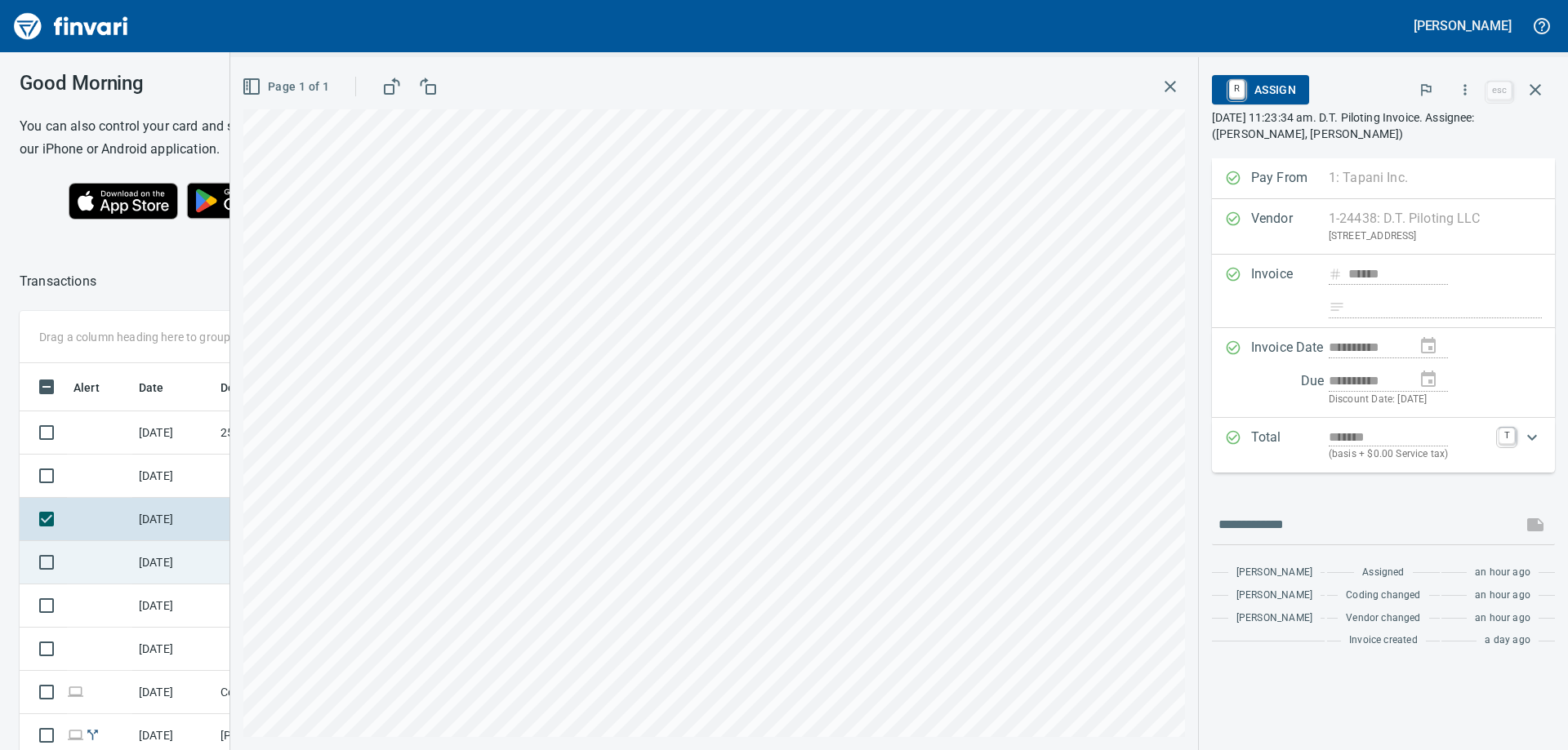
click at [173, 567] on td "[DATE]" at bounding box center [174, 563] width 82 height 44
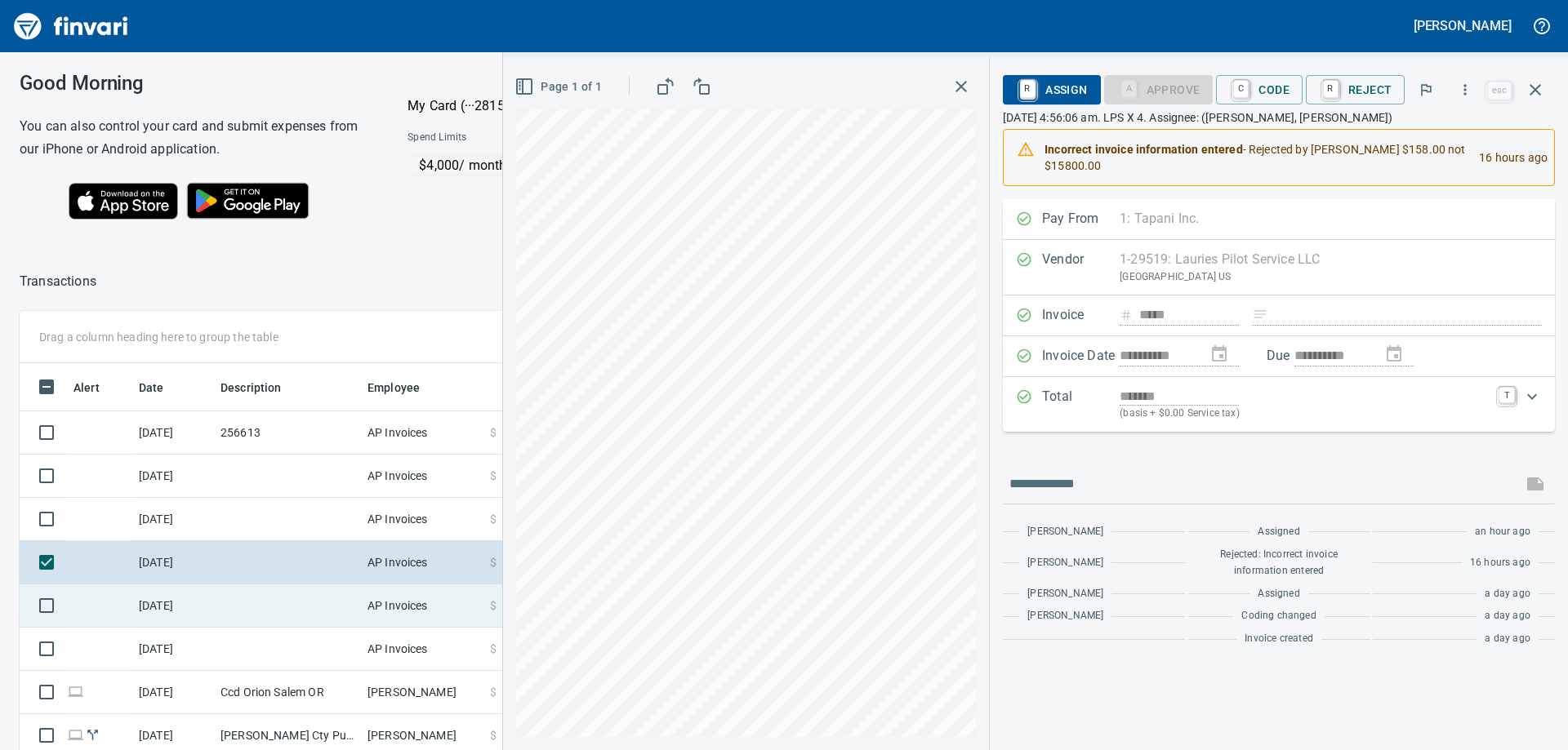
click at [228, 589] on td at bounding box center [287, 606] width 147 height 44
